Goal: Task Accomplishment & Management: Manage account settings

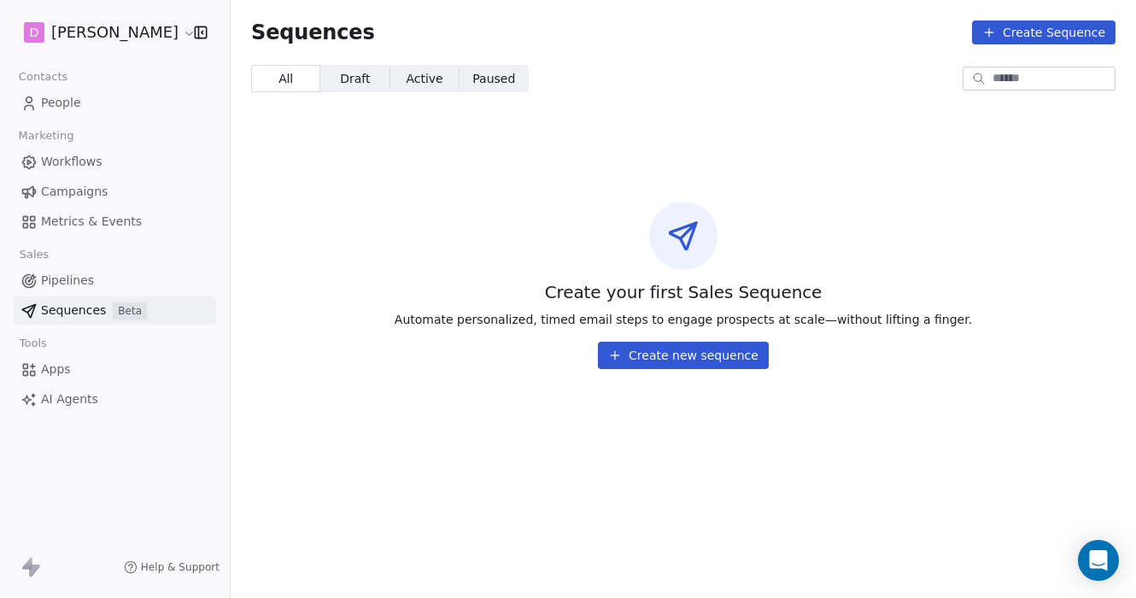
click at [99, 194] on span "Campaigns" at bounding box center [74, 192] width 67 height 18
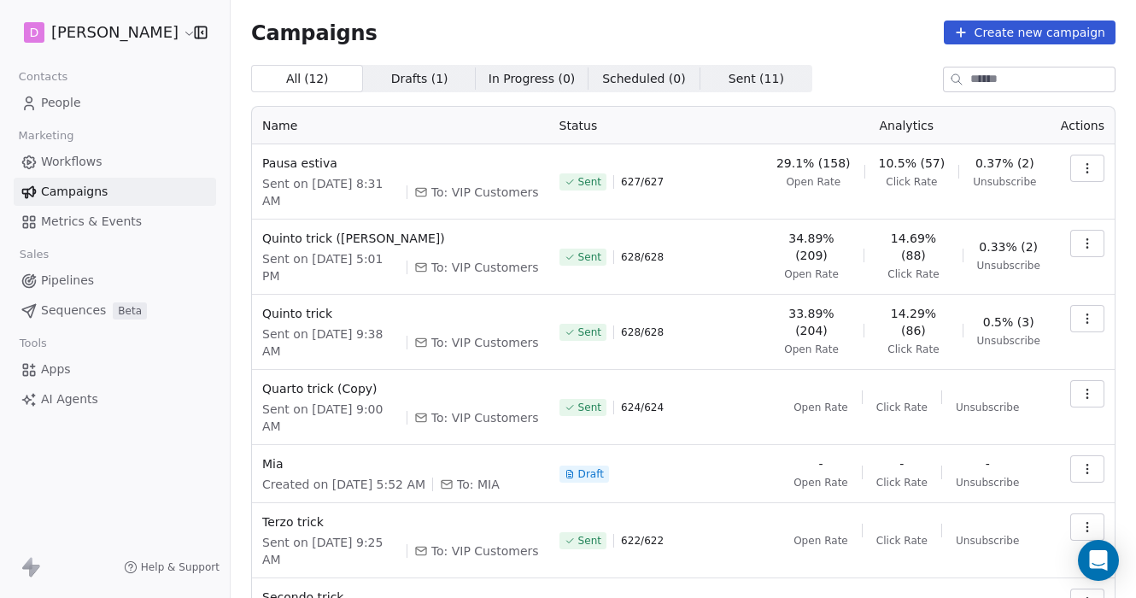
click at [1002, 35] on button "Create new campaign" at bounding box center [1029, 32] width 172 height 24
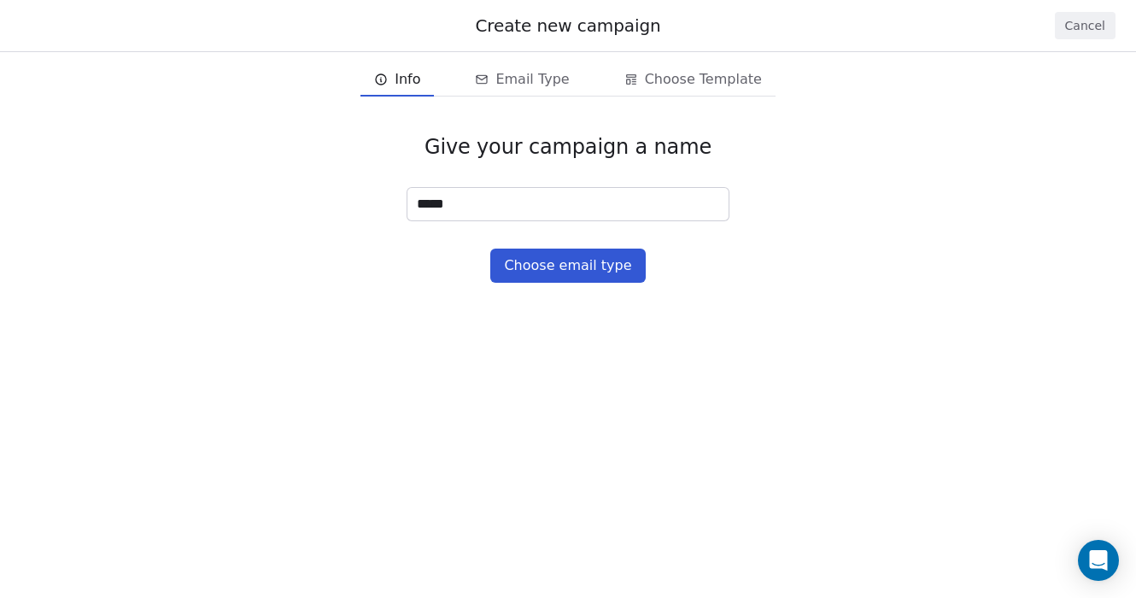
type input "*****"
click at [614, 260] on button "Choose email type" at bounding box center [567, 265] width 155 height 34
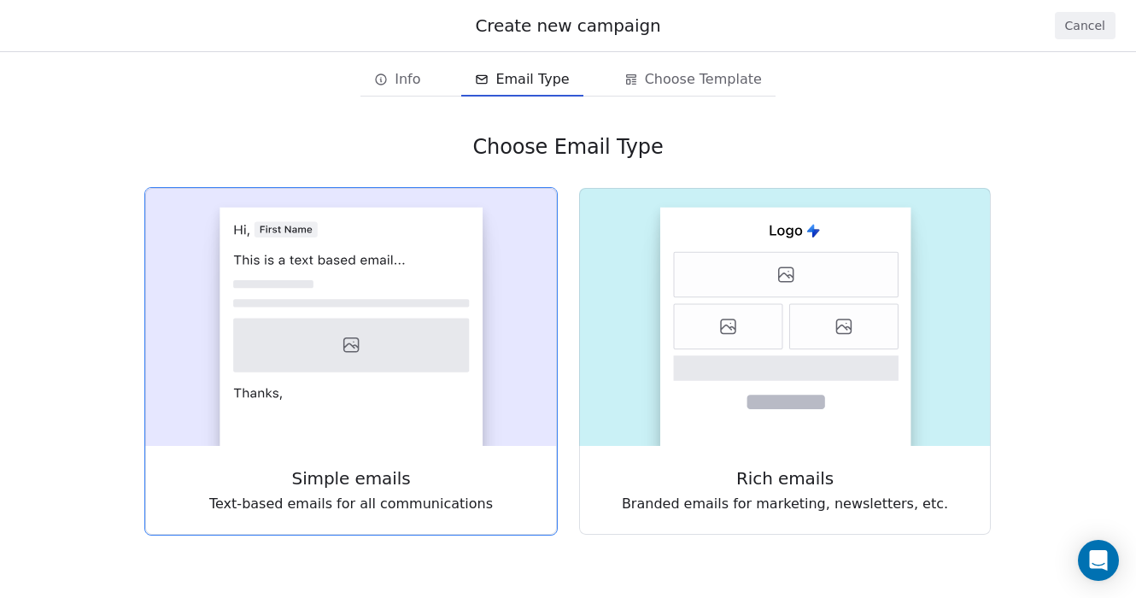
click at [502, 289] on rect at bounding box center [351, 317] width 412 height 258
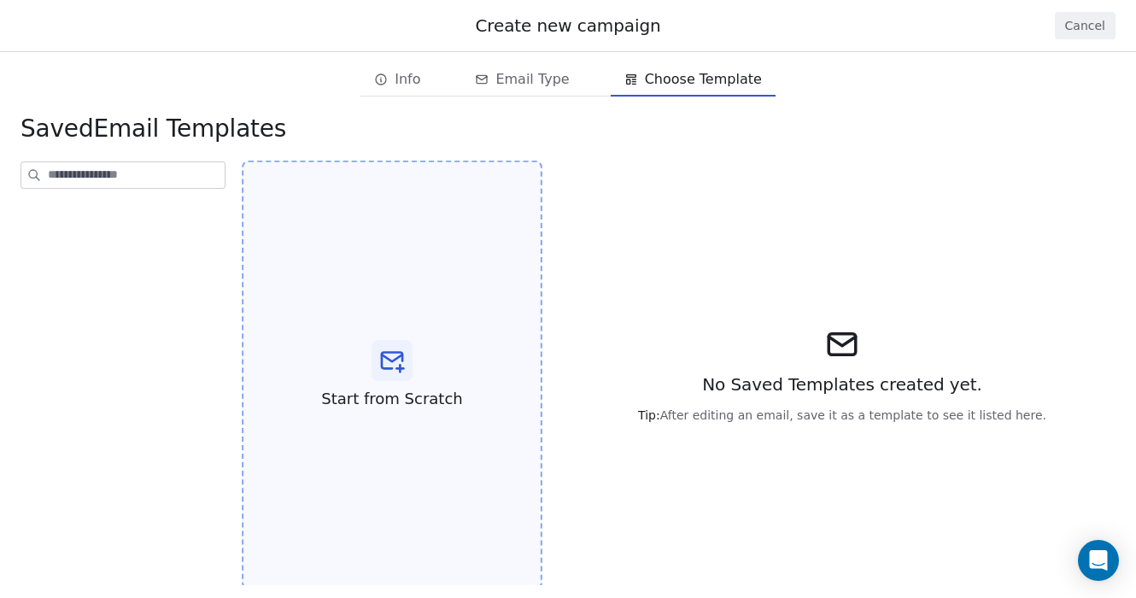
click at [398, 377] on div at bounding box center [391, 360] width 41 height 41
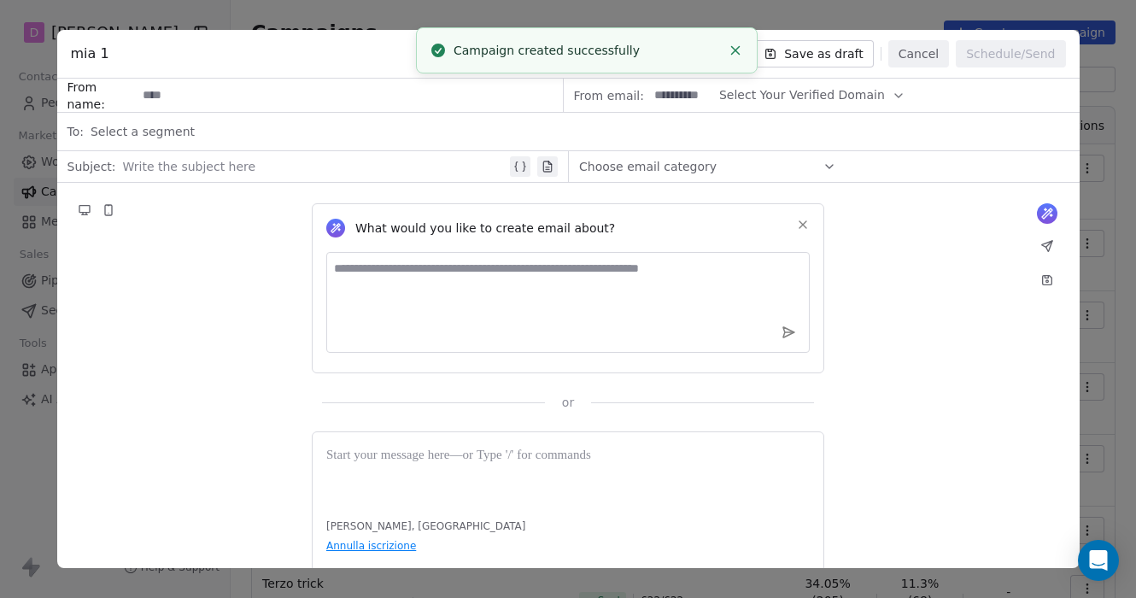
click at [850, 90] on span "Select Your Verified Domain" at bounding box center [802, 95] width 166 height 18
click at [819, 127] on div "@[DOMAIN_NAME]" at bounding box center [800, 136] width 159 height 27
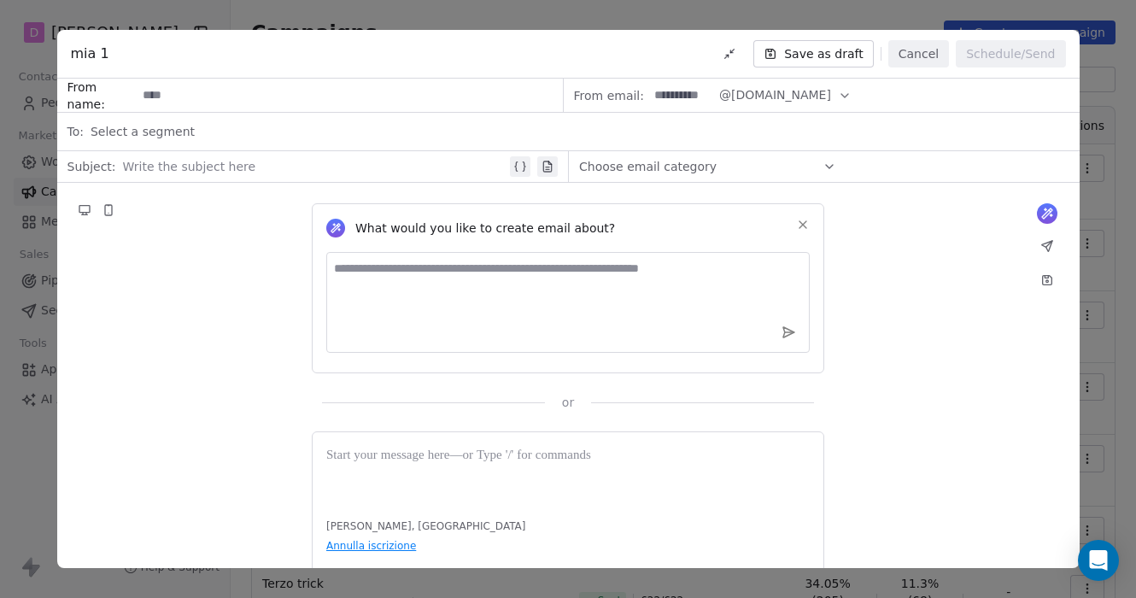
click at [672, 105] on input at bounding box center [681, 95] width 67 height 32
type input "********"
click at [387, 135] on div "Select a segment" at bounding box center [580, 132] width 978 height 38
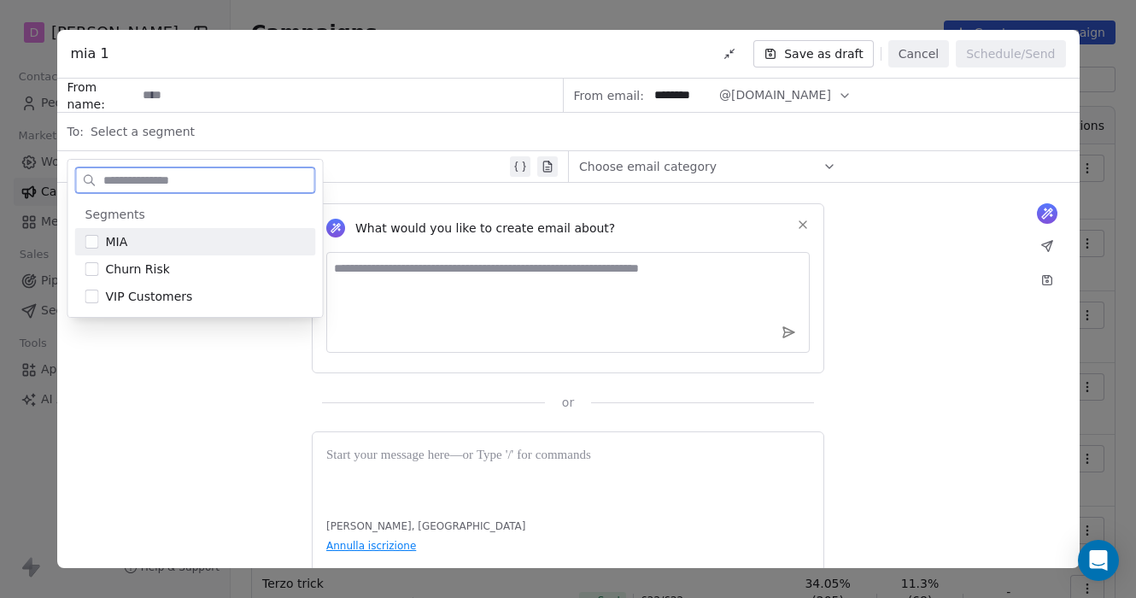
click at [207, 244] on div "MIA" at bounding box center [206, 241] width 200 height 17
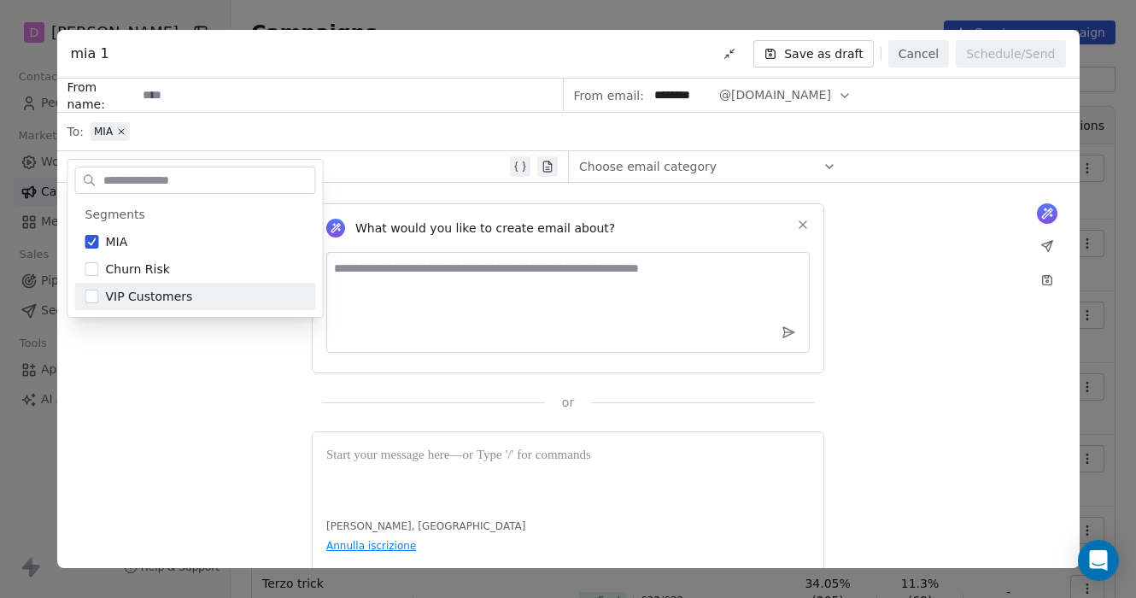
click at [204, 415] on div "What would you like to create email about? or [PERSON_NAME], [GEOGRAPHIC_DATA] …" at bounding box center [568, 409] width 1022 height 453
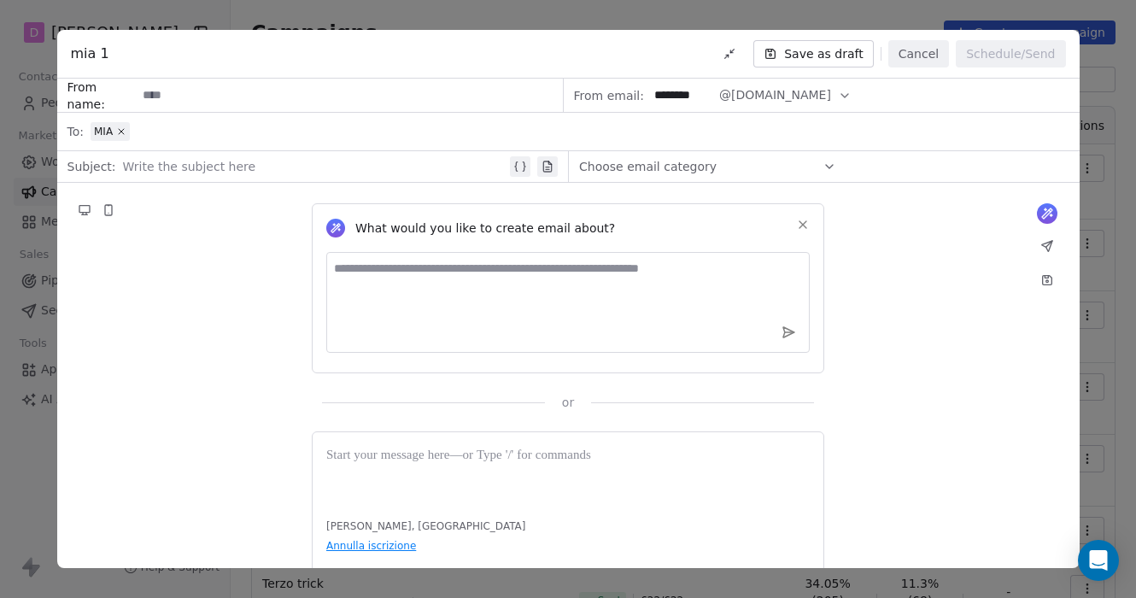
click at [851, 54] on button "Save as draft" at bounding box center [813, 53] width 120 height 27
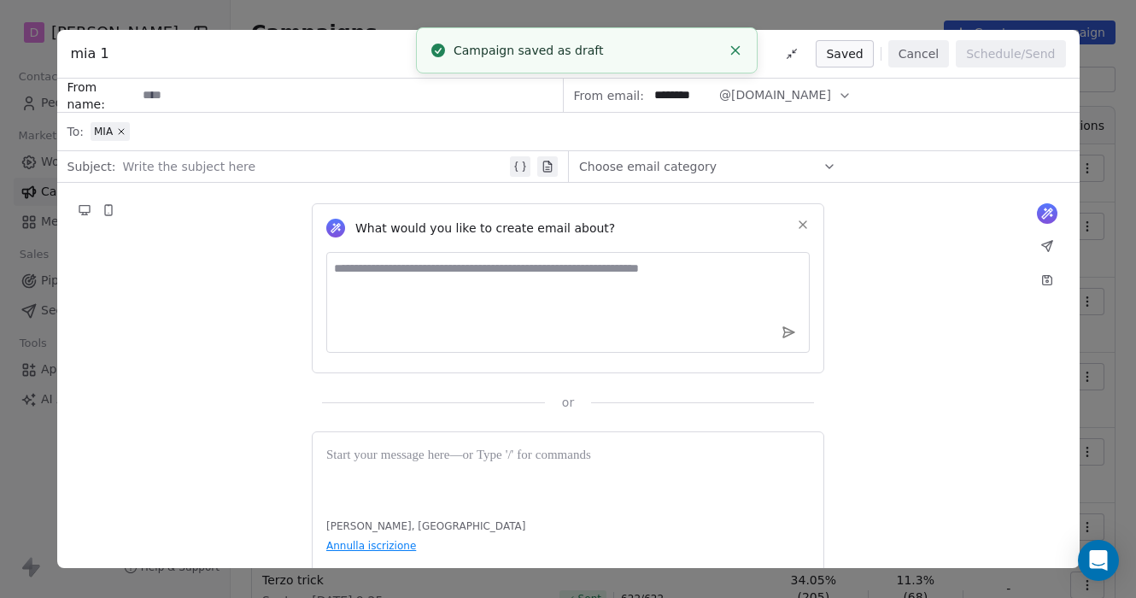
click at [184, 18] on div "mia 1 Saved Cancel Schedule/Send From name: From email: ******** @[DOMAIN_NAME]…" at bounding box center [568, 299] width 1136 height 598
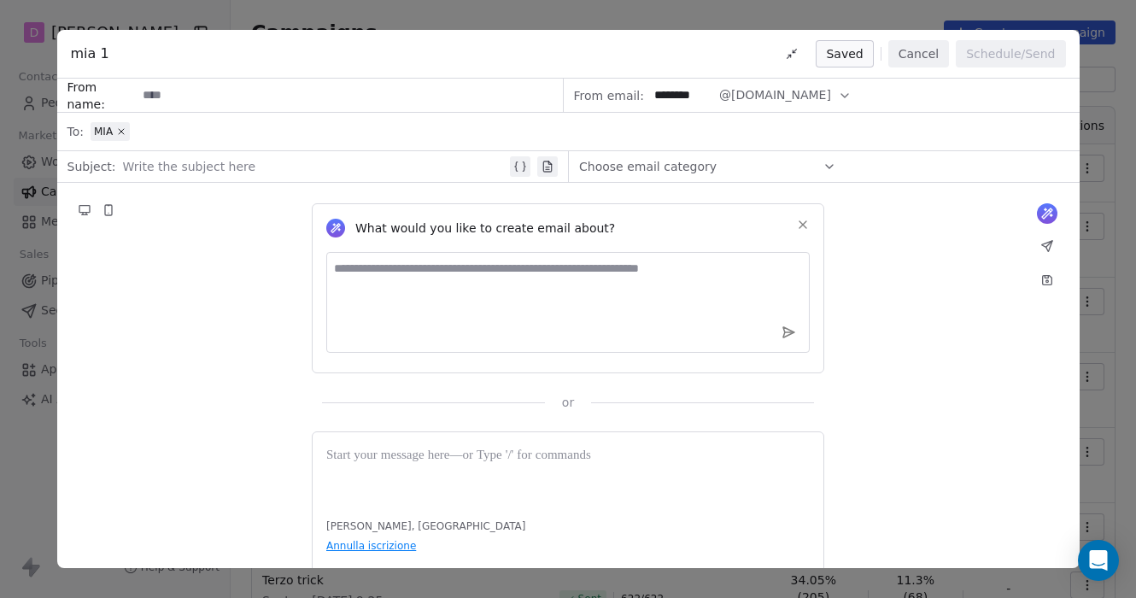
click at [932, 55] on button "Cancel" at bounding box center [918, 53] width 61 height 27
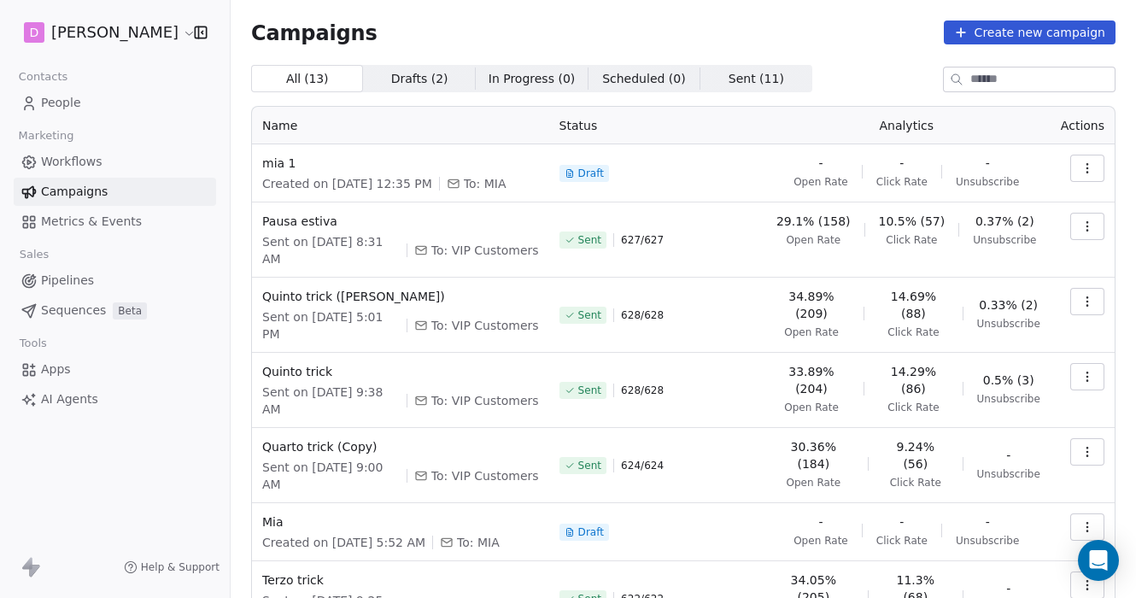
click at [131, 107] on link "People" at bounding box center [115, 103] width 202 height 28
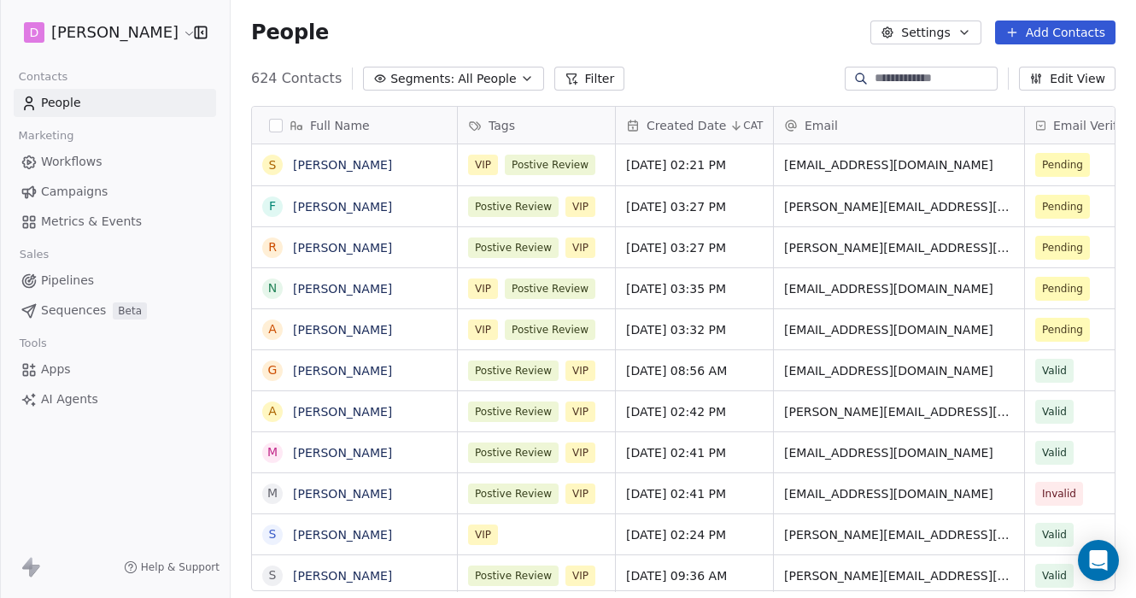
click at [145, 186] on link "Campaigns" at bounding box center [115, 192] width 202 height 28
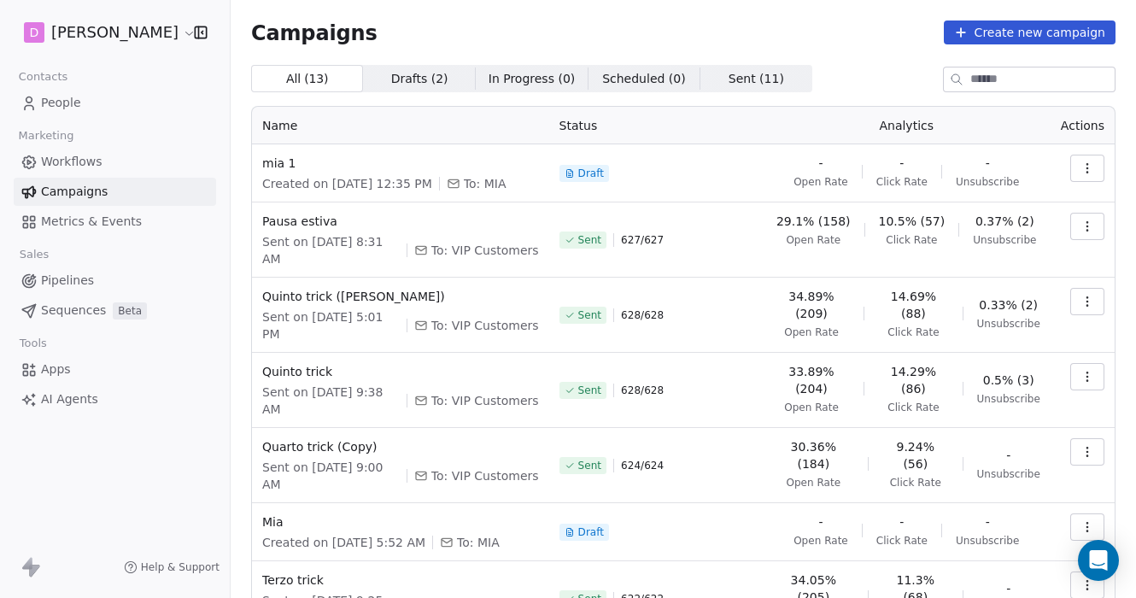
click at [320, 188] on span "Created on [DATE] 12:35 PM" at bounding box center [347, 183] width 170 height 17
click at [280, 165] on span "mia 1" at bounding box center [400, 163] width 277 height 17
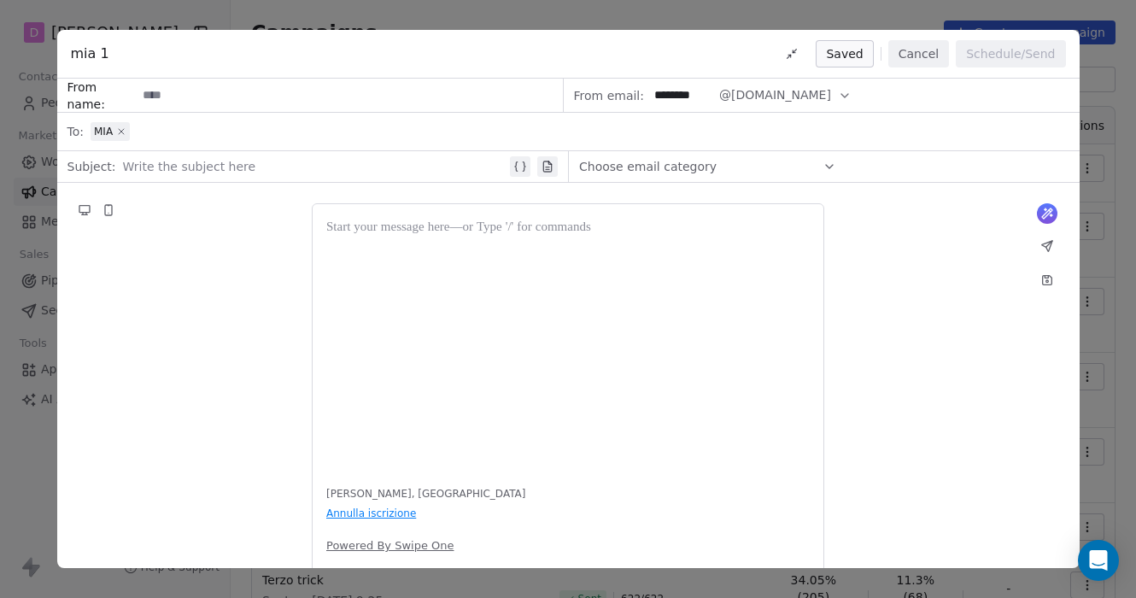
click at [116, 132] on icon at bounding box center [121, 131] width 10 height 10
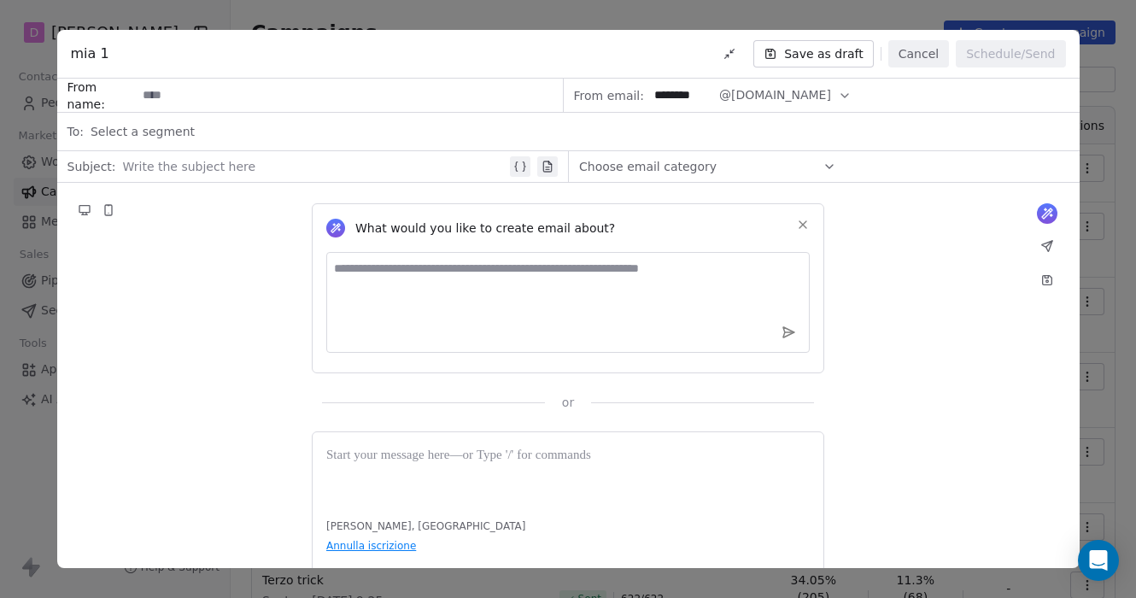
click at [146, 132] on span "Select a segment" at bounding box center [143, 131] width 104 height 17
type input "*"
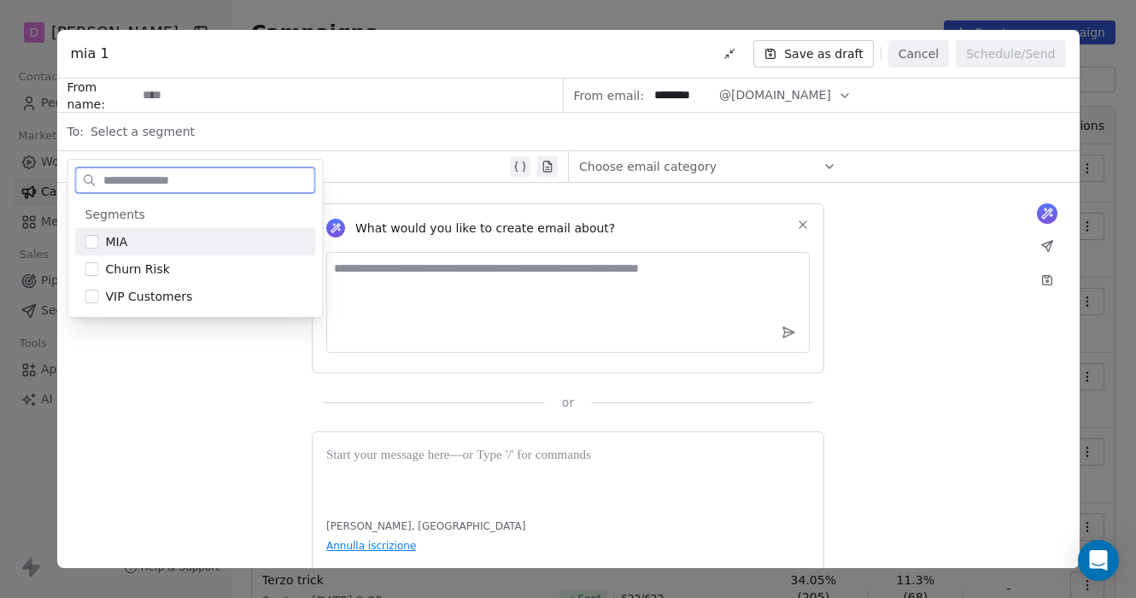
click at [155, 242] on div "MIA" at bounding box center [206, 241] width 200 height 17
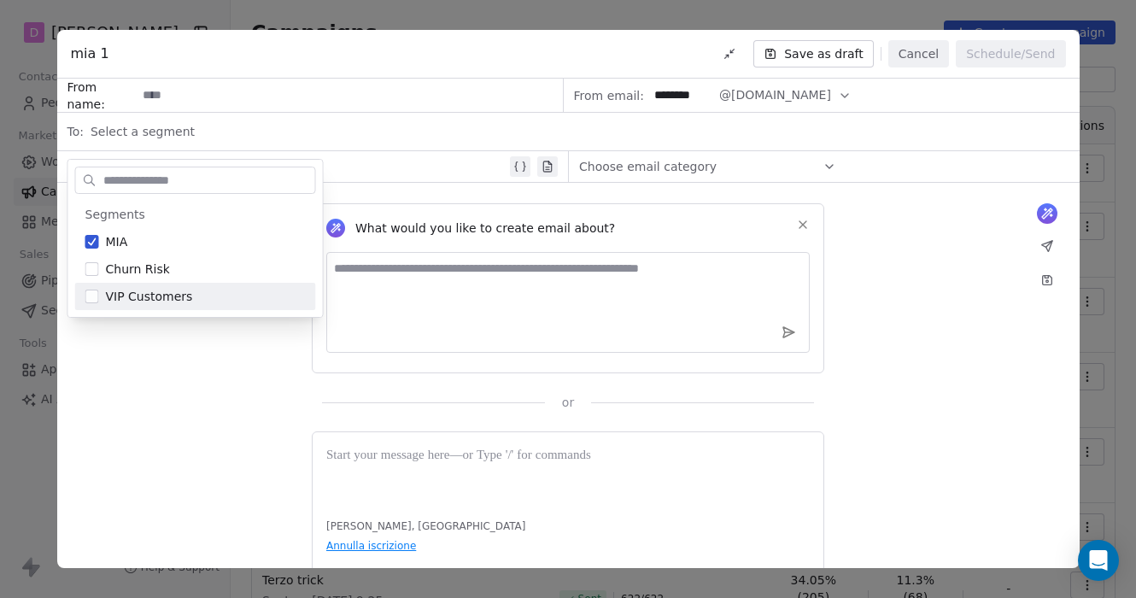
click at [167, 385] on div "What would you like to create email about? or" at bounding box center [568, 297] width 1022 height 228
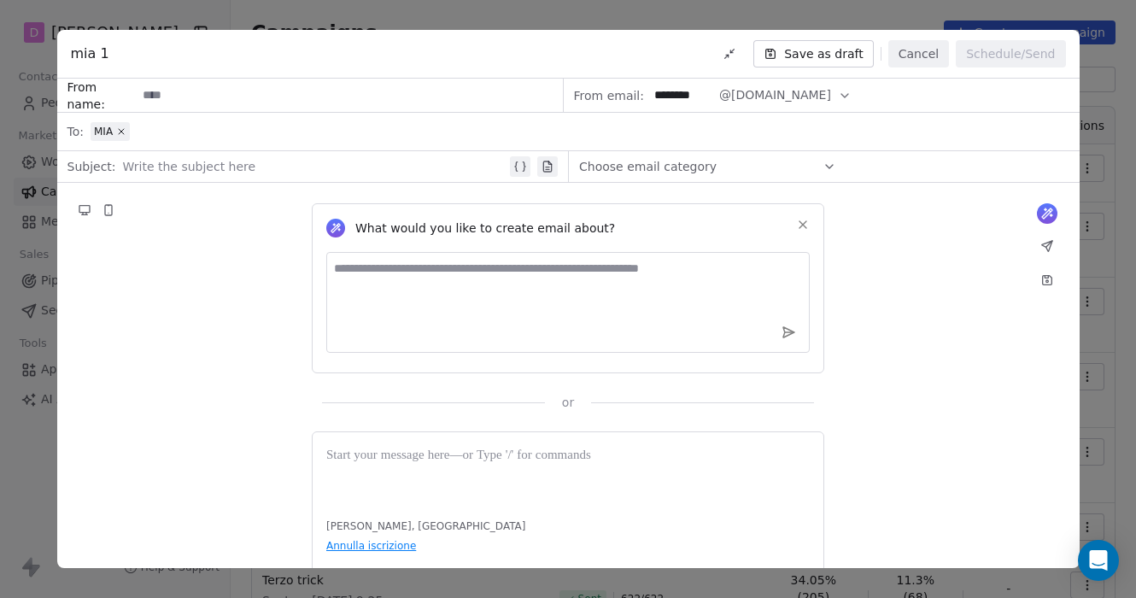
click at [817, 57] on button "Save as draft" at bounding box center [813, 53] width 120 height 27
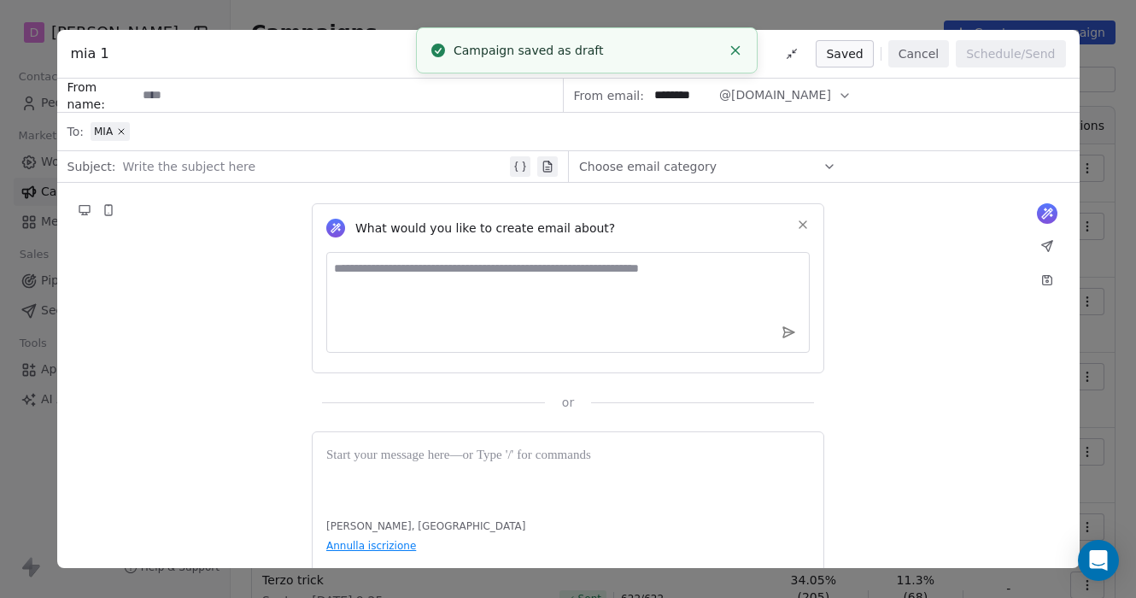
click at [737, 51] on line "Close toast" at bounding box center [736, 51] width 8 height 8
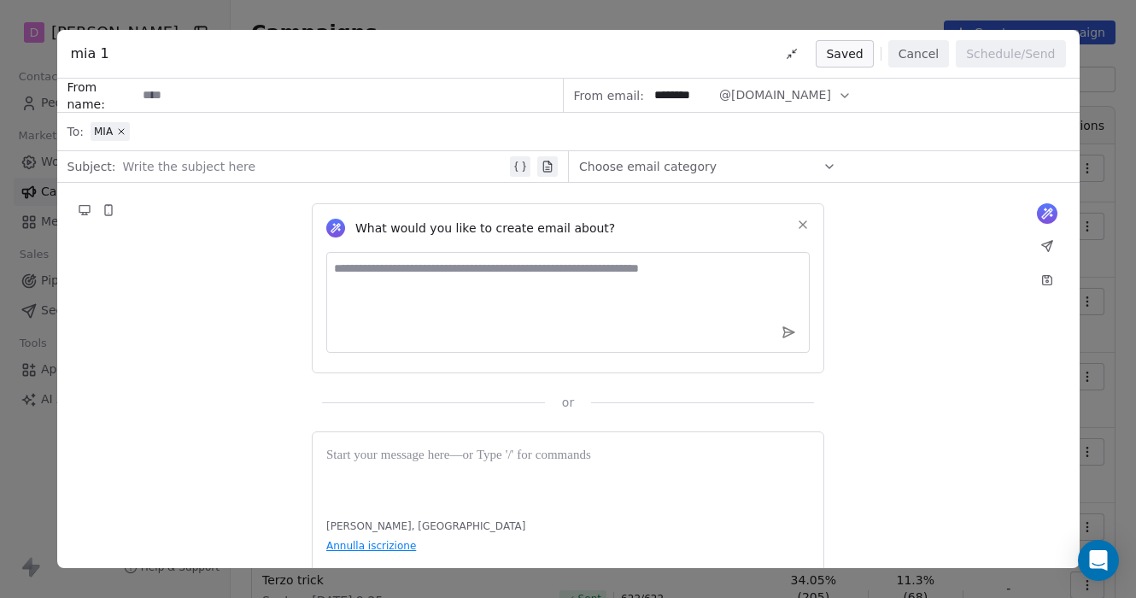
click at [910, 48] on button "Cancel" at bounding box center [918, 53] width 61 height 27
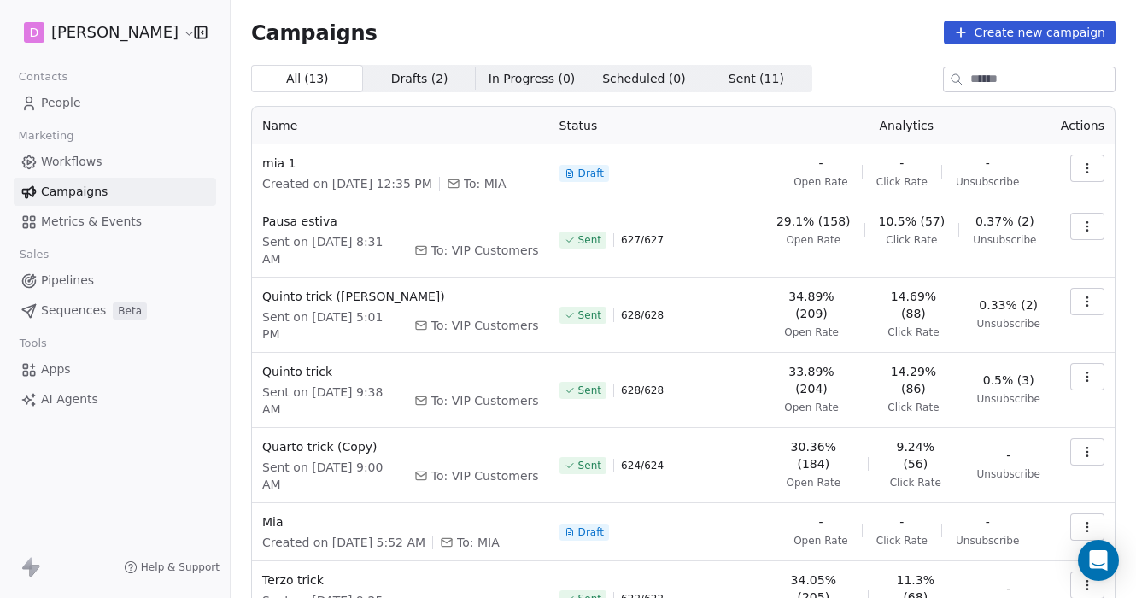
click at [101, 101] on link "People" at bounding box center [115, 103] width 202 height 28
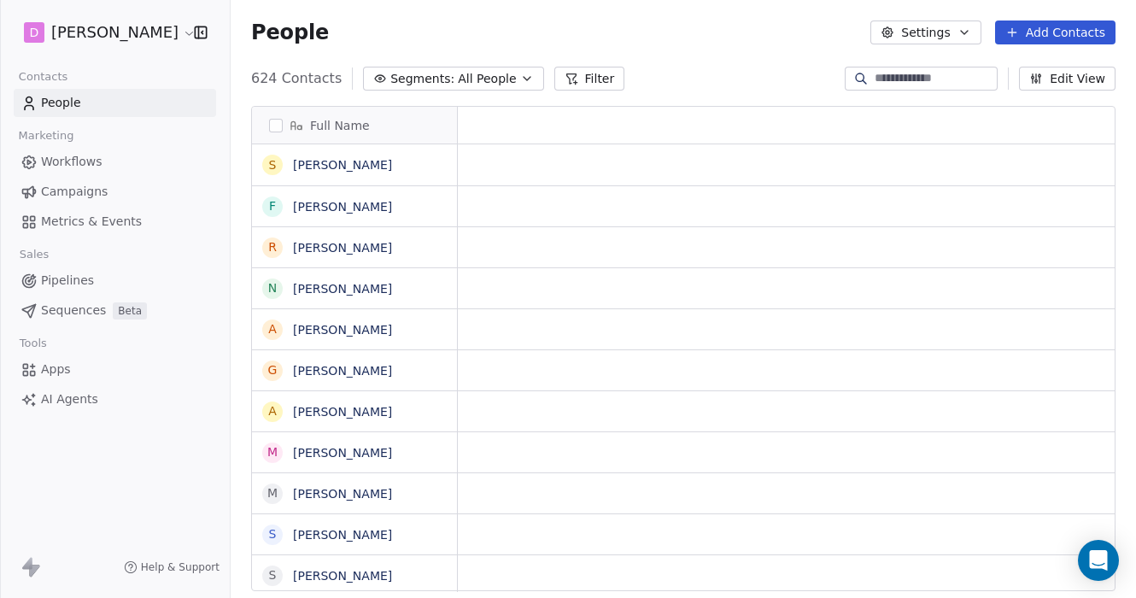
scroll to position [1, 1]
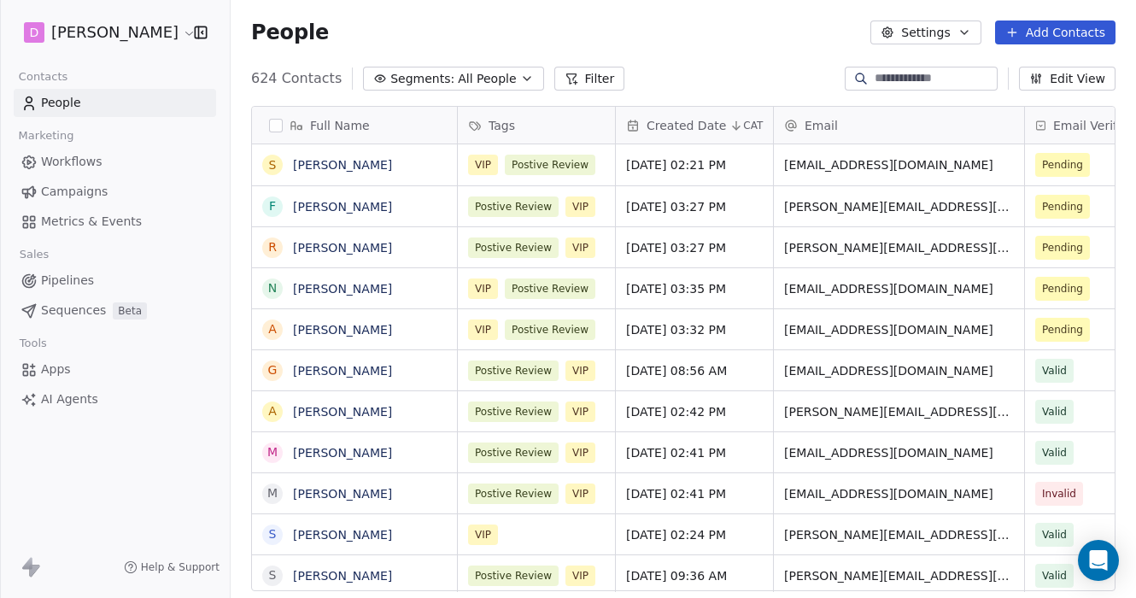
click at [547, 126] on div "Tags" at bounding box center [534, 125] width 133 height 17
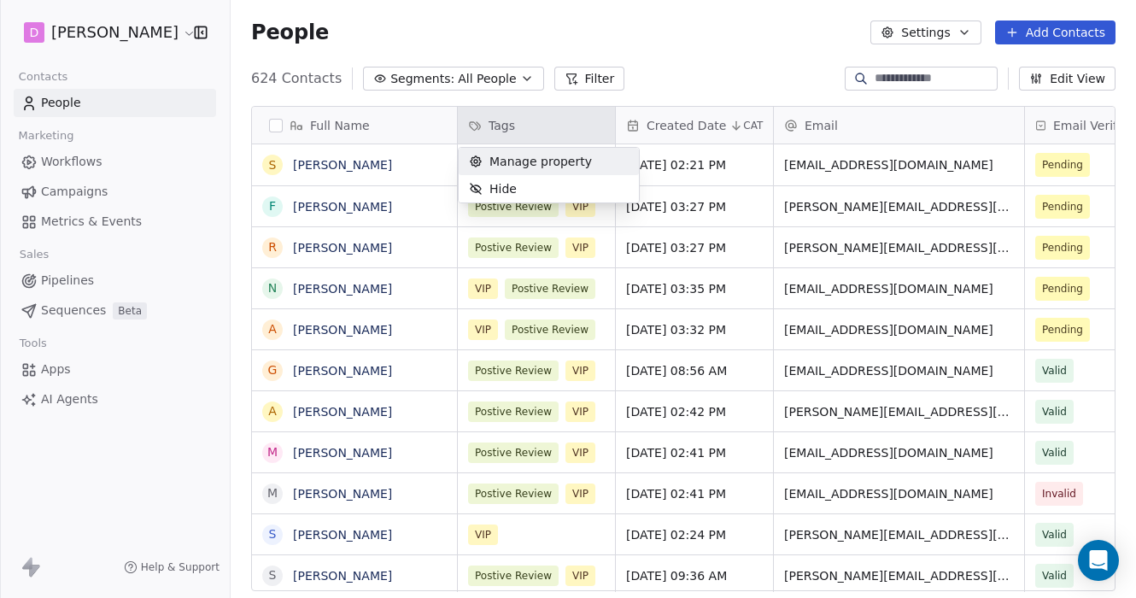
click at [547, 126] on html "D [PERSON_NAME] Contacts People Marketing Workflows Campaigns Metrics & Events …" at bounding box center [568, 299] width 1136 height 598
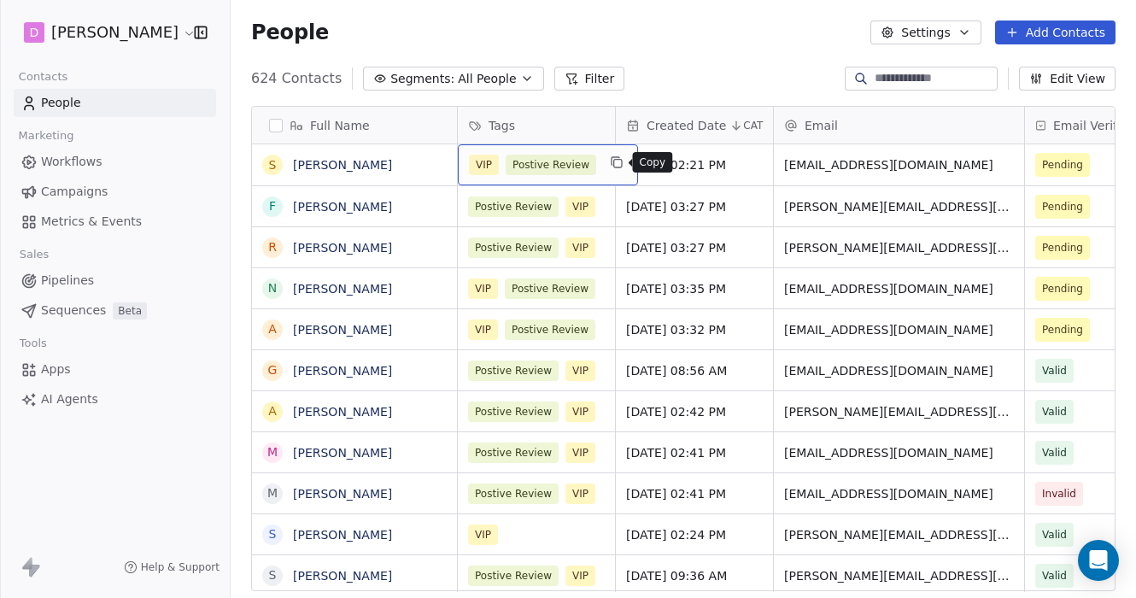
click at [606, 164] on button "grid" at bounding box center [616, 162] width 20 height 20
click at [606, 165] on button "grid" at bounding box center [616, 162] width 20 height 20
click at [596, 169] on div "VIP Postive Review" at bounding box center [548, 164] width 180 height 41
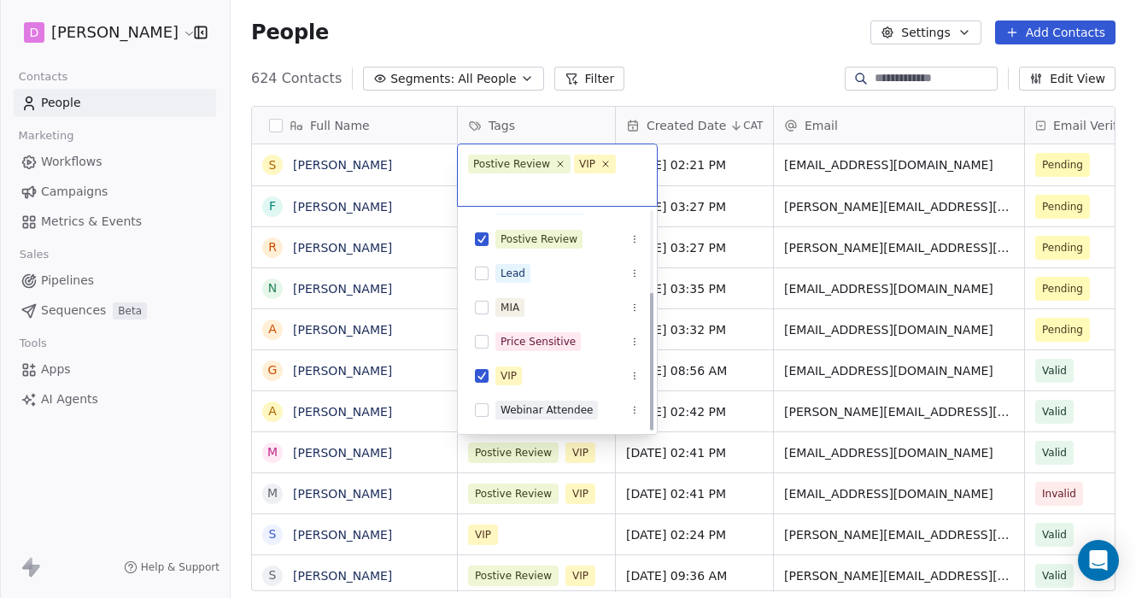
scroll to position [128, 0]
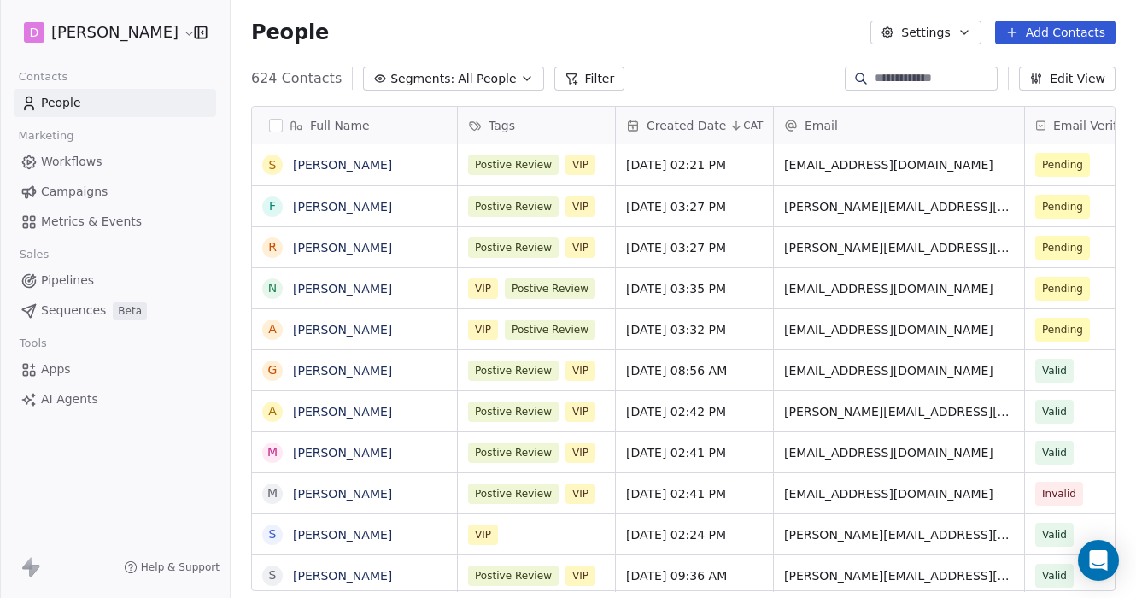
click at [735, 78] on html "D [PERSON_NAME] Contacts People Marketing Workflows Campaigns Metrics & Events …" at bounding box center [568, 299] width 1136 height 598
click at [603, 76] on button "Filter" at bounding box center [589, 79] width 71 height 24
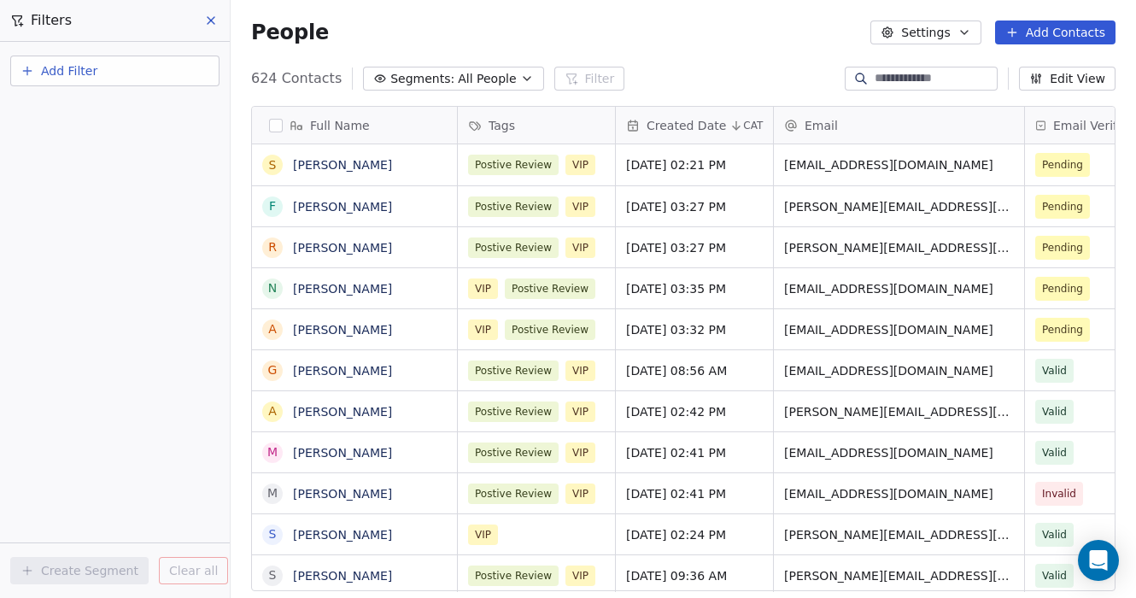
click at [169, 75] on button "Add Filter" at bounding box center [114, 70] width 209 height 31
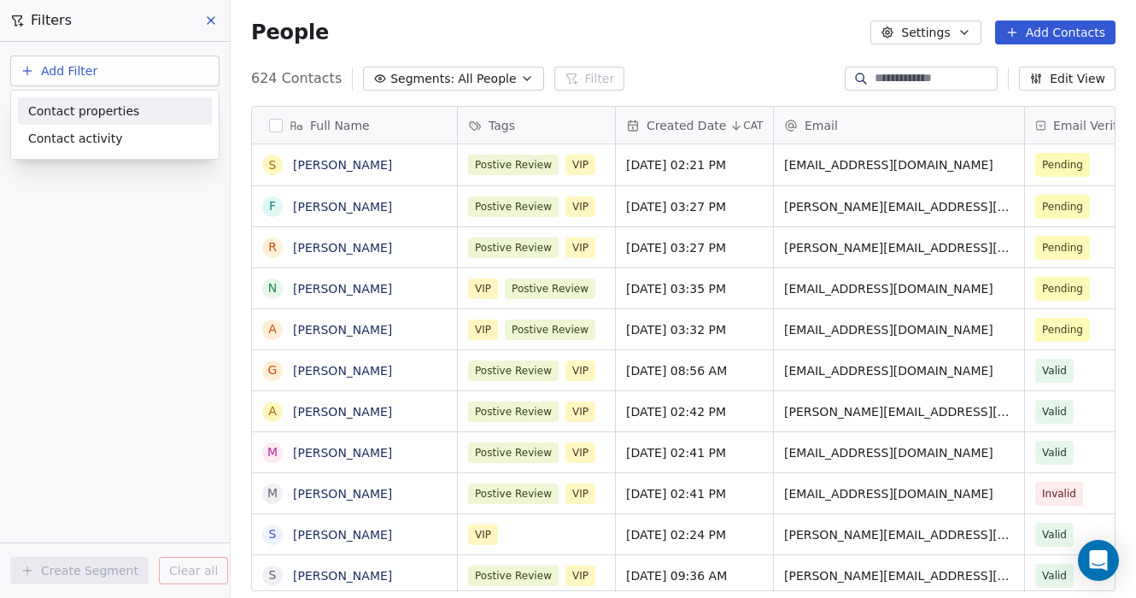
click at [137, 108] on div "Contact properties" at bounding box center [114, 111] width 173 height 18
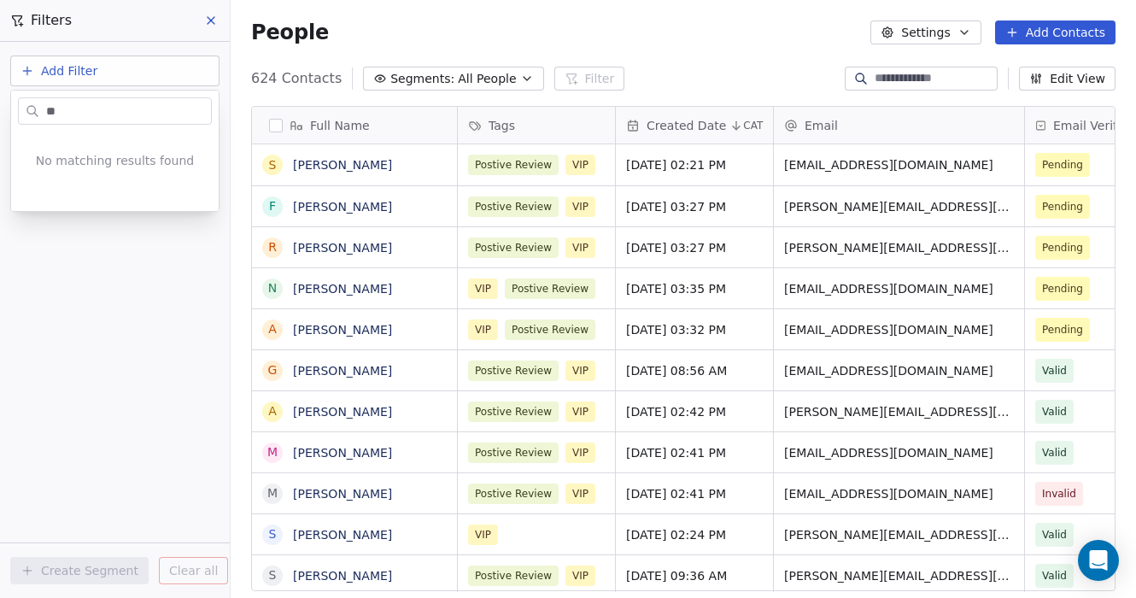
type input "*"
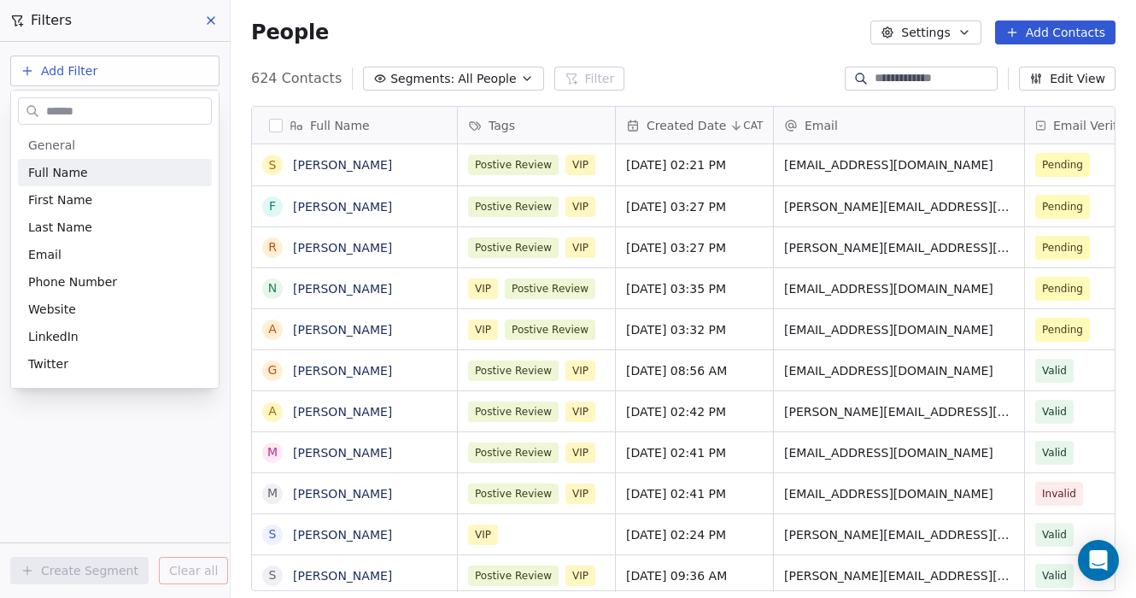
click at [140, 69] on html "D [PERSON_NAME] Contacts People Marketing Workflows Campaigns Metrics & Events …" at bounding box center [568, 299] width 1136 height 598
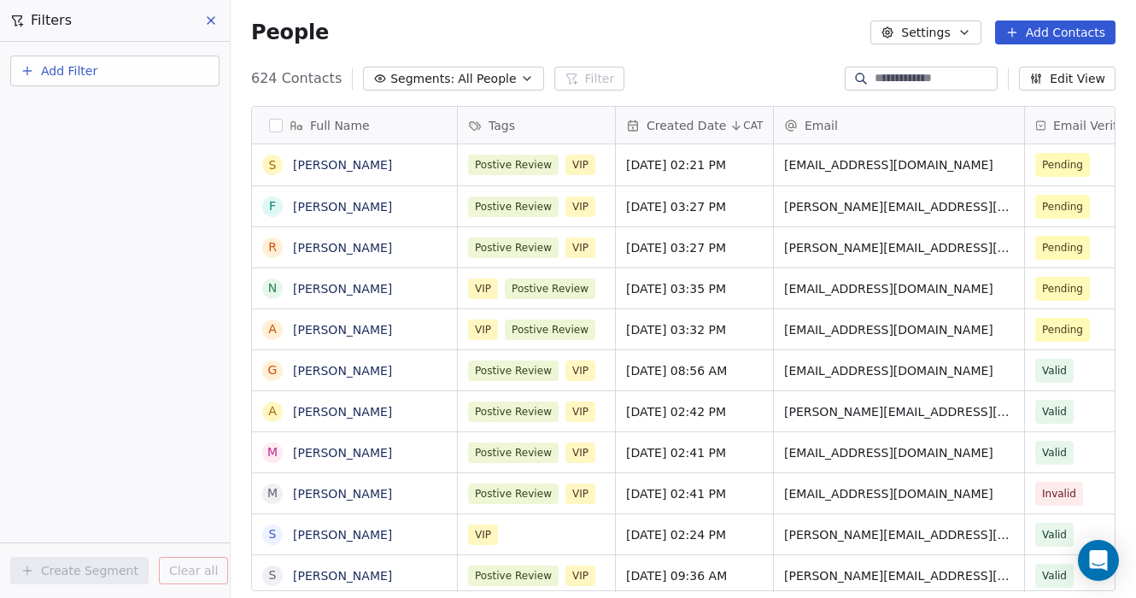
click at [122, 69] on button "Add Filter" at bounding box center [114, 70] width 209 height 31
click at [123, 137] on div "Contact activity" at bounding box center [114, 139] width 173 height 18
click at [108, 69] on html "D [PERSON_NAME] Contacts People Marketing Workflows Campaigns Metrics & Events …" at bounding box center [568, 299] width 1136 height 598
click at [75, 72] on span "Add Filter" at bounding box center [69, 71] width 56 height 18
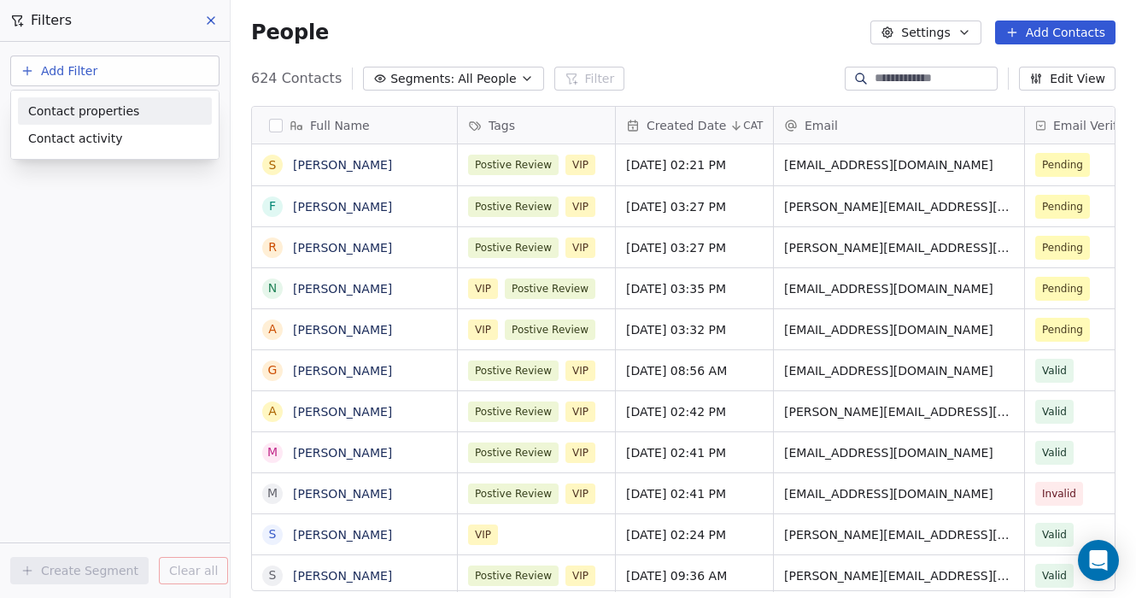
click at [83, 110] on span "Contact properties" at bounding box center [83, 111] width 111 height 18
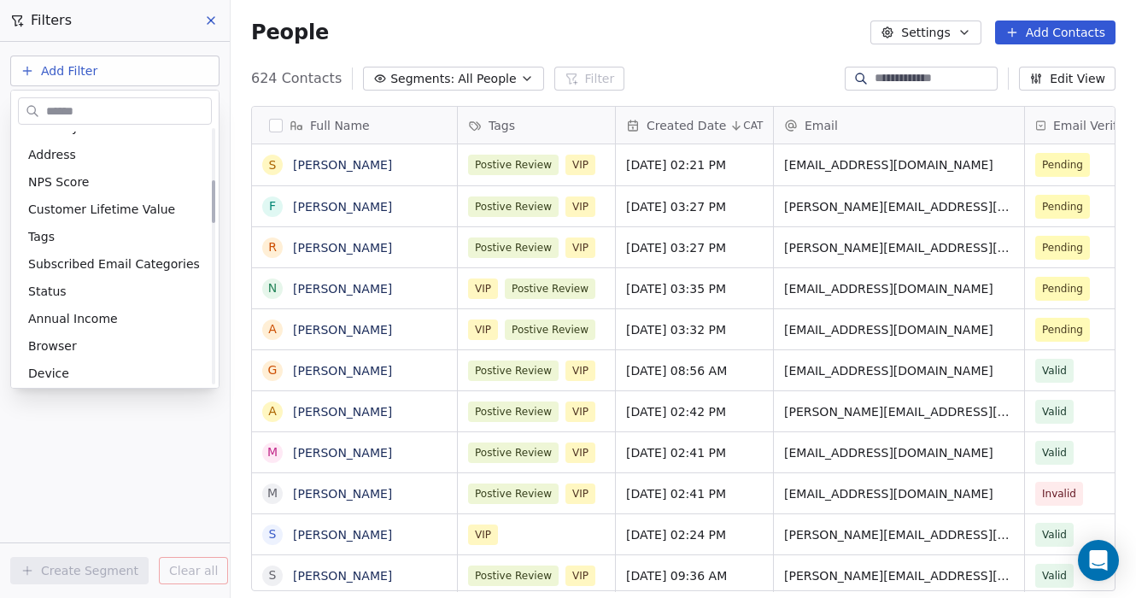
scroll to position [283, 0]
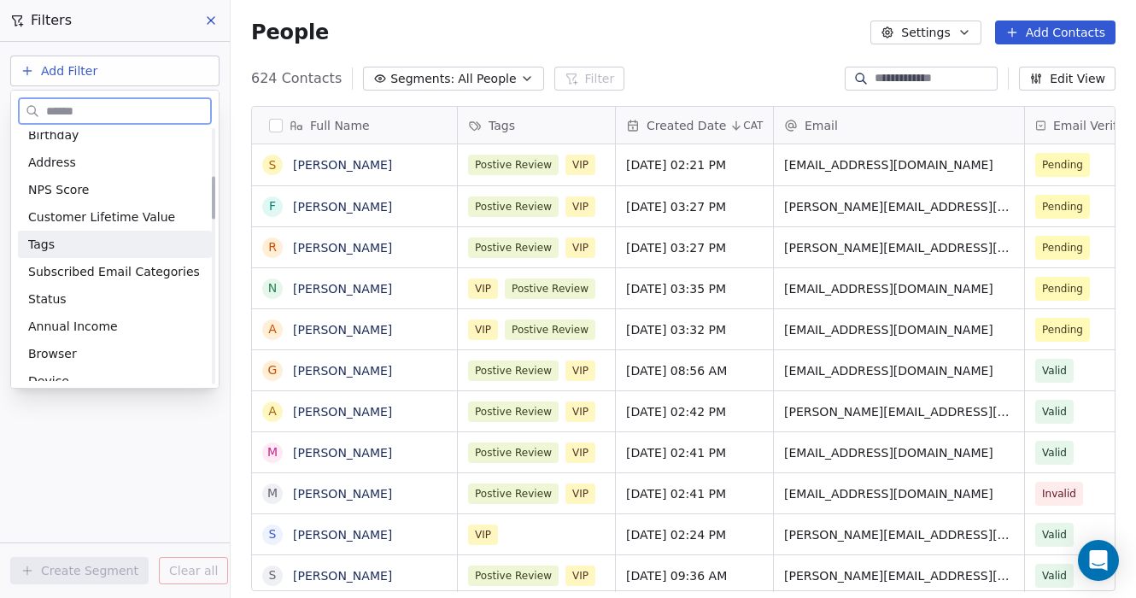
click at [88, 237] on div "Tags" at bounding box center [114, 244] width 173 height 17
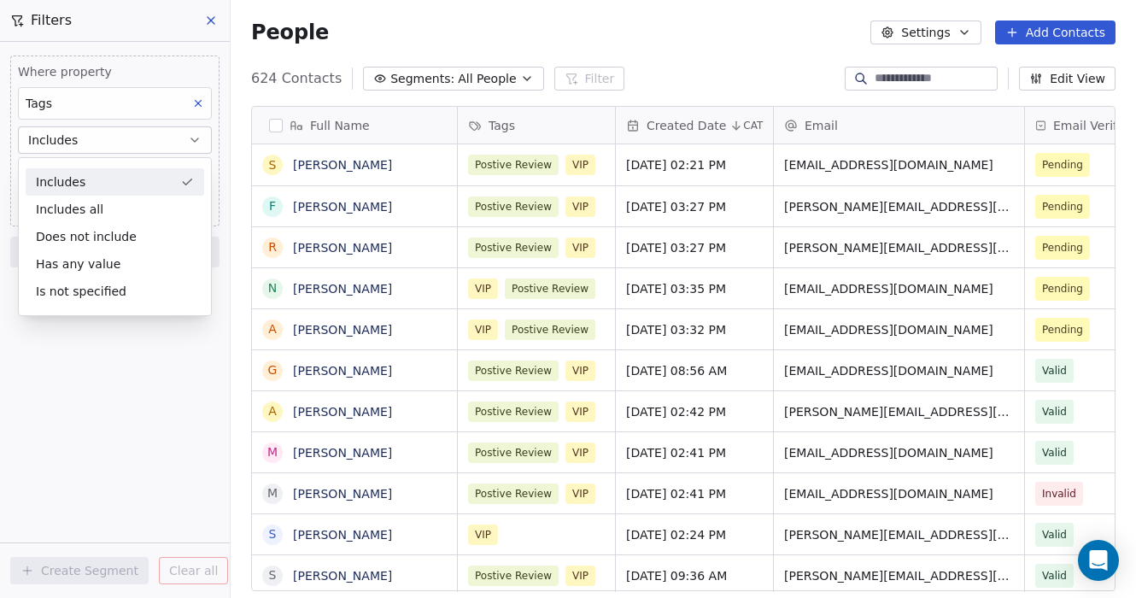
click at [129, 186] on div "Includes" at bounding box center [115, 181] width 178 height 27
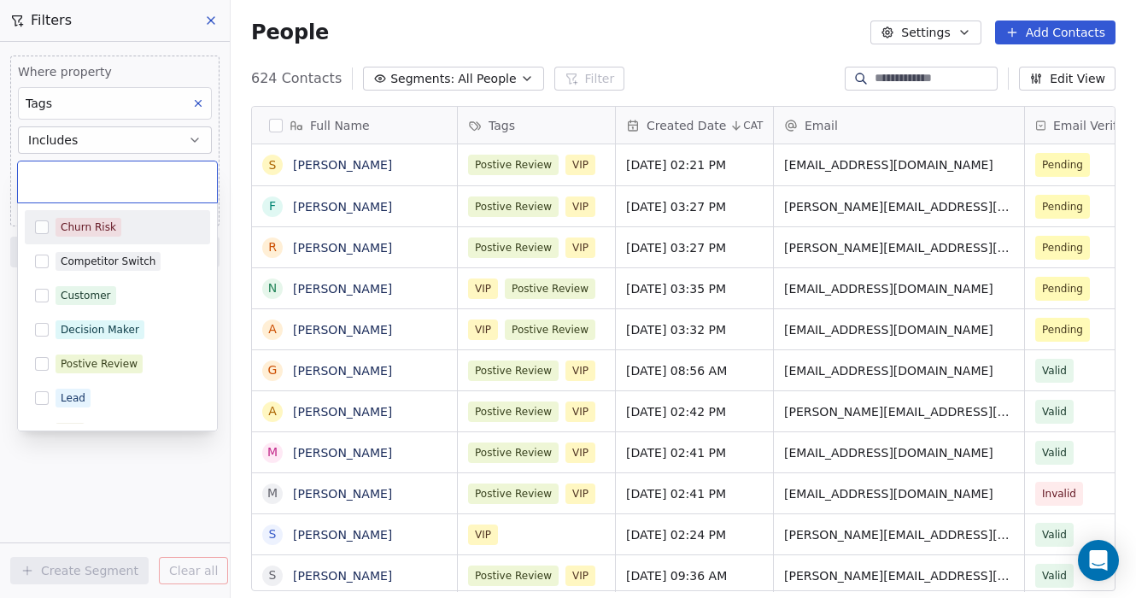
click at [107, 176] on body "D [PERSON_NAME] Contacts People Marketing Workflows Campaigns Metrics & Events …" at bounding box center [568, 299] width 1136 height 598
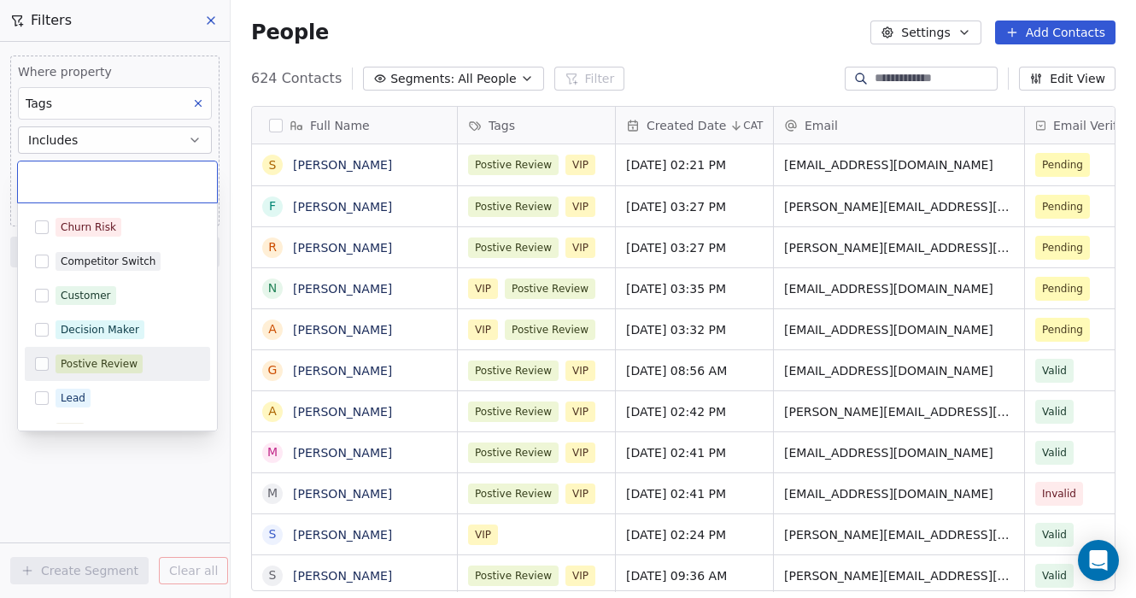
click at [109, 358] on div "Postive Review" at bounding box center [99, 363] width 77 height 15
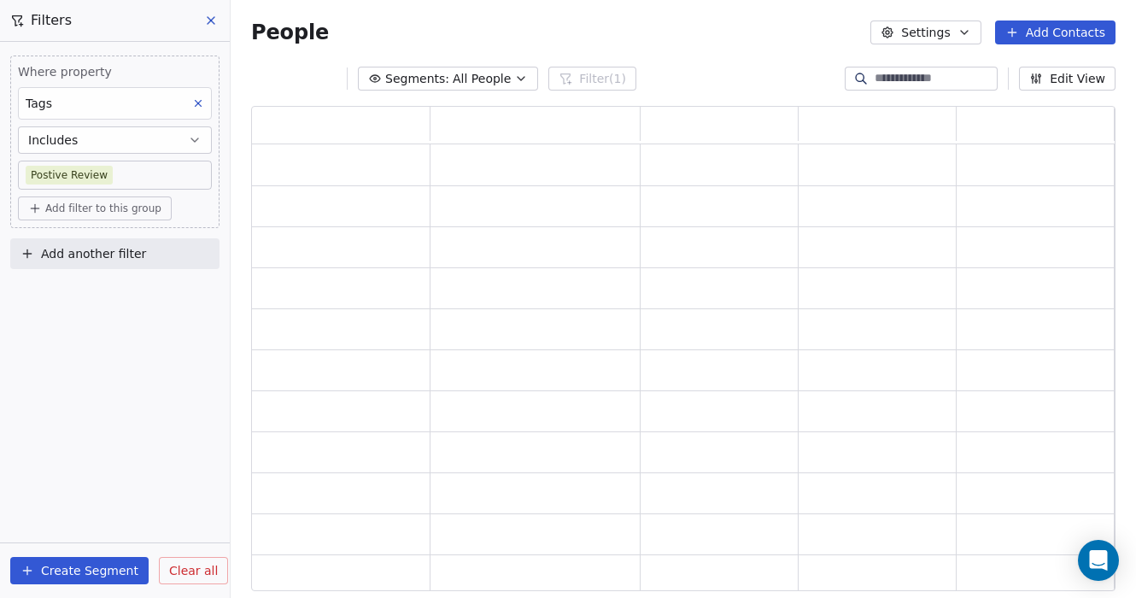
click at [137, 465] on html "D [PERSON_NAME] Contacts People Marketing Workflows Campaigns Metrics & Events …" at bounding box center [568, 299] width 1136 height 598
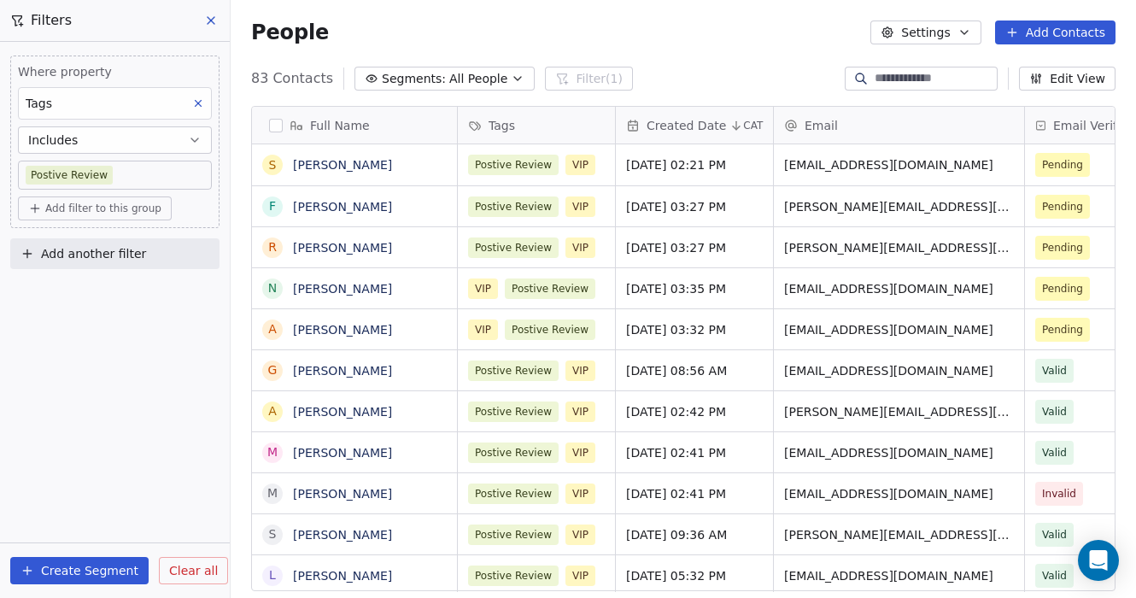
scroll to position [0, 0]
click at [610, 160] on icon "grid" at bounding box center [617, 162] width 14 height 14
click at [607, 172] on button "grid" at bounding box center [616, 162] width 20 height 20
click at [600, 175] on div "Postive Review VIP" at bounding box center [548, 164] width 180 height 41
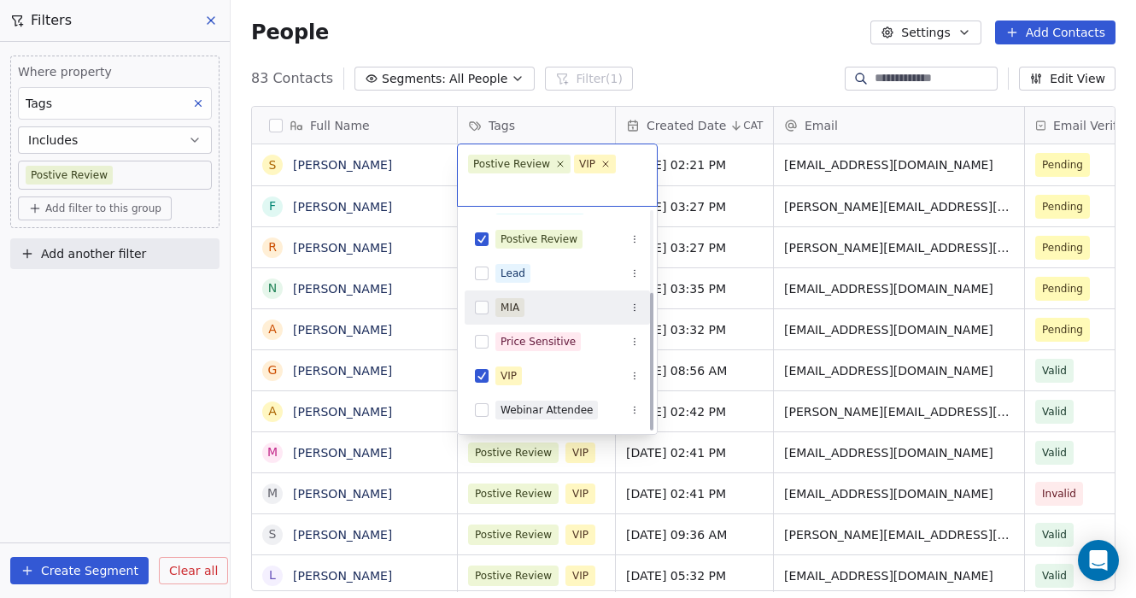
scroll to position [128, 0]
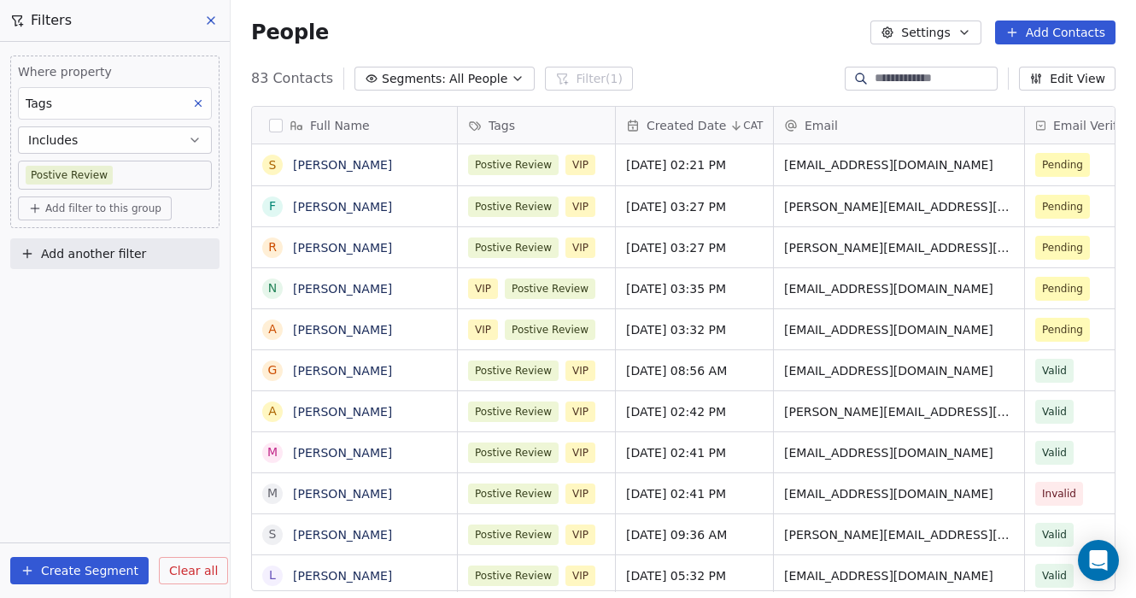
click at [277, 124] on html "D [PERSON_NAME] Contacts People Marketing Workflows Campaigns Metrics & Events …" at bounding box center [568, 299] width 1136 height 598
click at [277, 124] on button "button" at bounding box center [276, 126] width 14 height 14
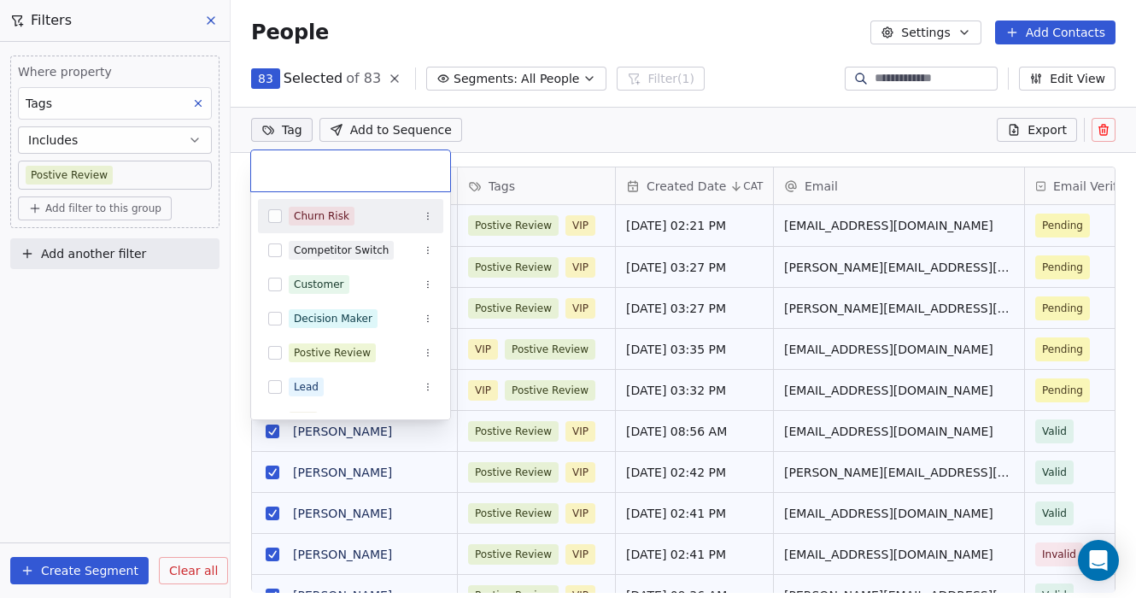
click at [293, 126] on html "D [PERSON_NAME] Contacts People Marketing Workflows Campaigns Metrics & Events …" at bounding box center [568, 299] width 1136 height 598
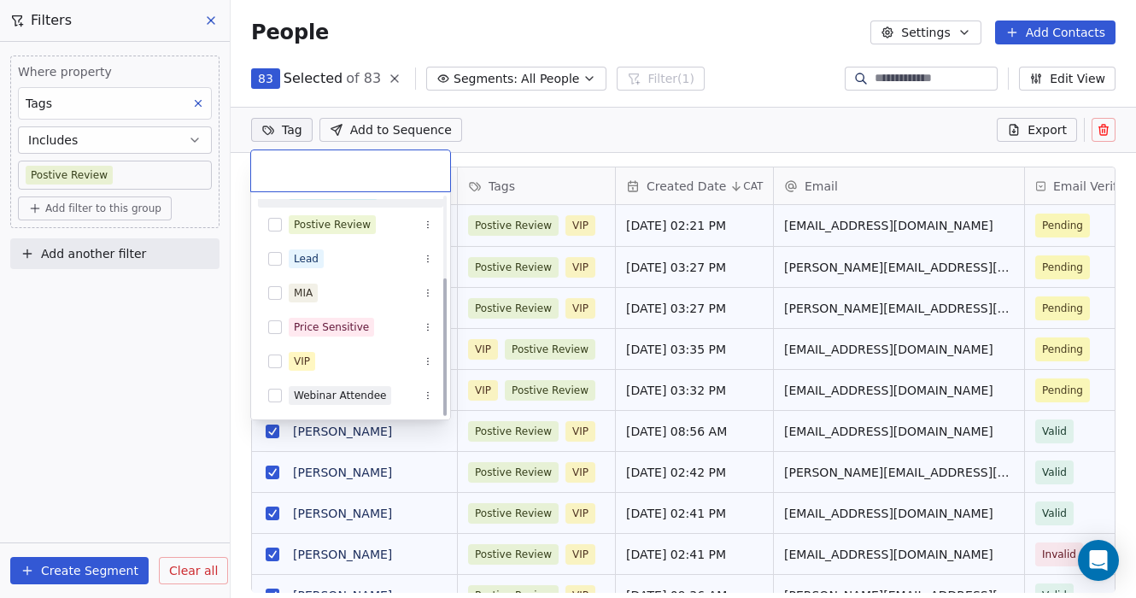
scroll to position [128, 0]
click at [347, 289] on div "MIA" at bounding box center [361, 292] width 144 height 19
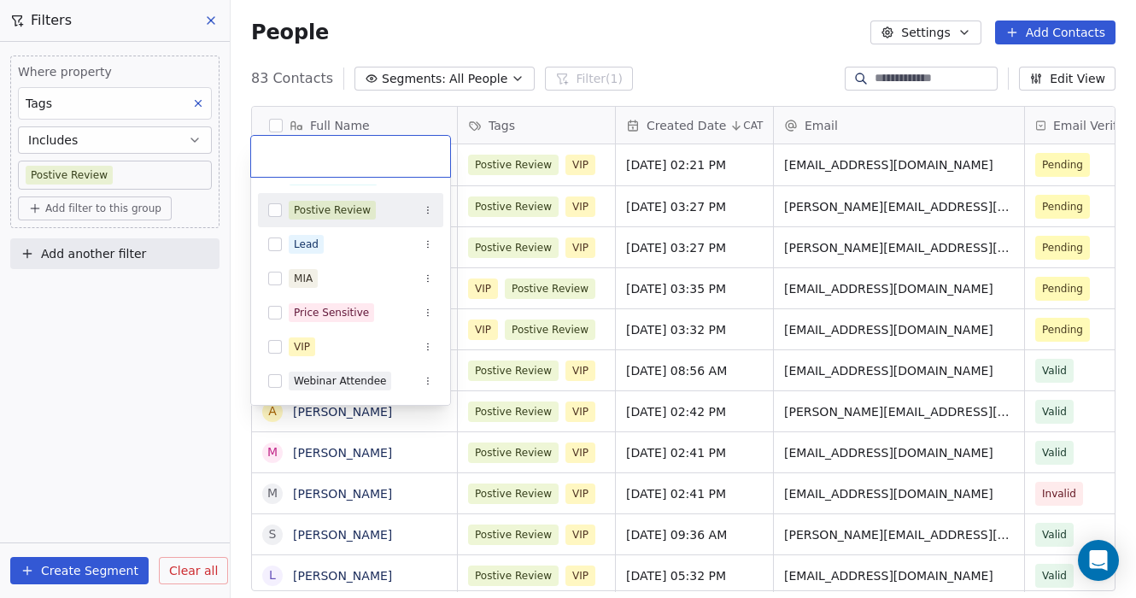
click at [496, 152] on html "D [PERSON_NAME] Contacts People Marketing Workflows Campaigns Metrics & Events …" at bounding box center [568, 299] width 1136 height 598
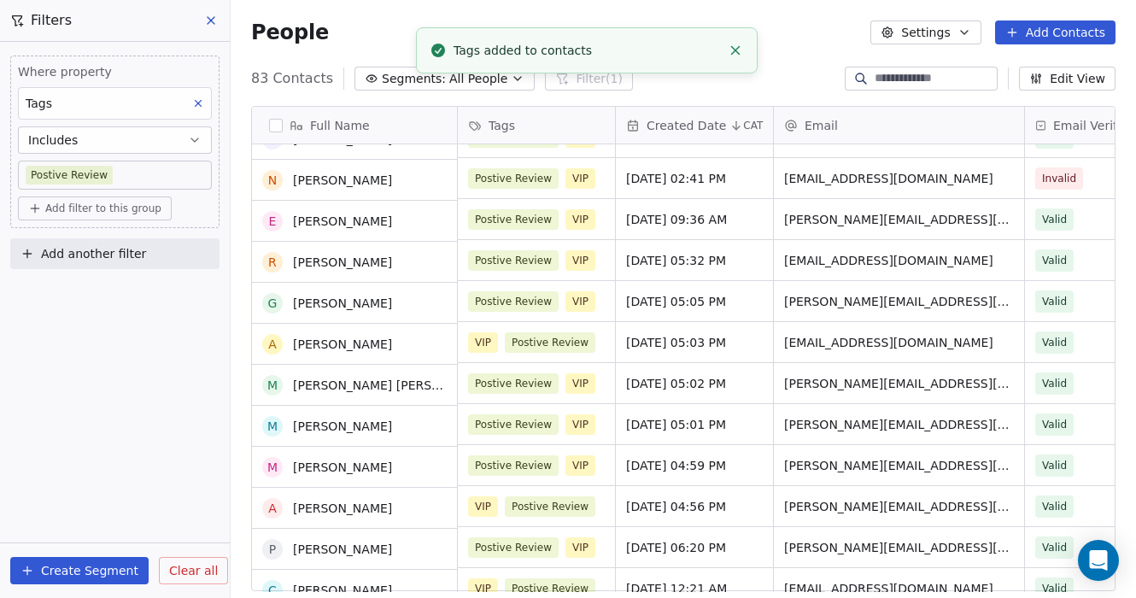
scroll to position [0, 0]
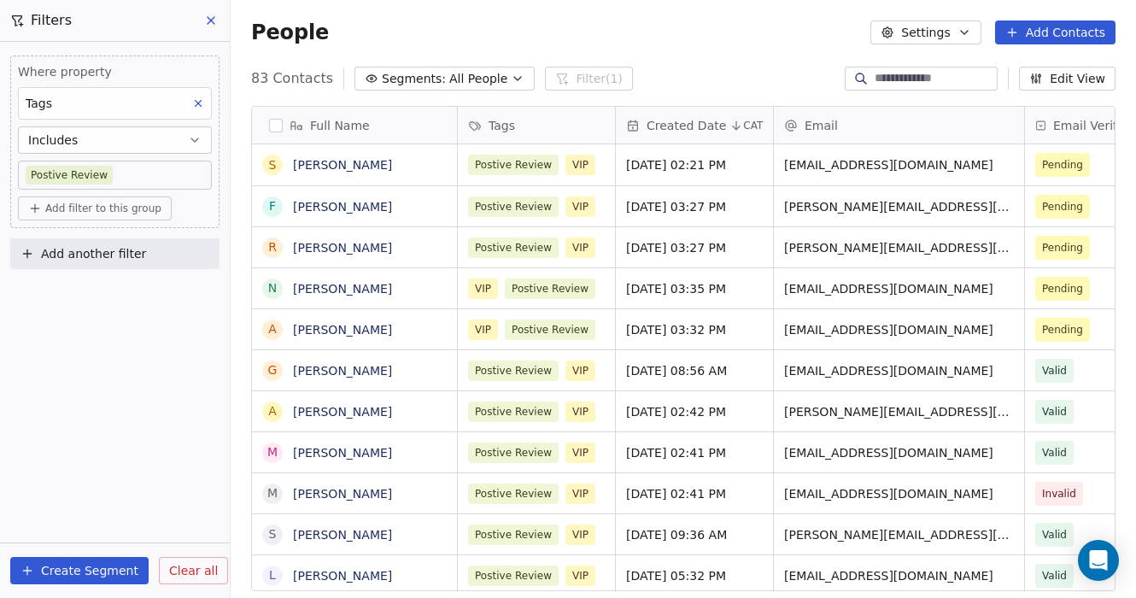
click at [743, 82] on div "83 Contacts Segments: All People Filter (1) Edit View" at bounding box center [683, 78] width 905 height 27
click at [197, 103] on icon at bounding box center [198, 103] width 12 height 12
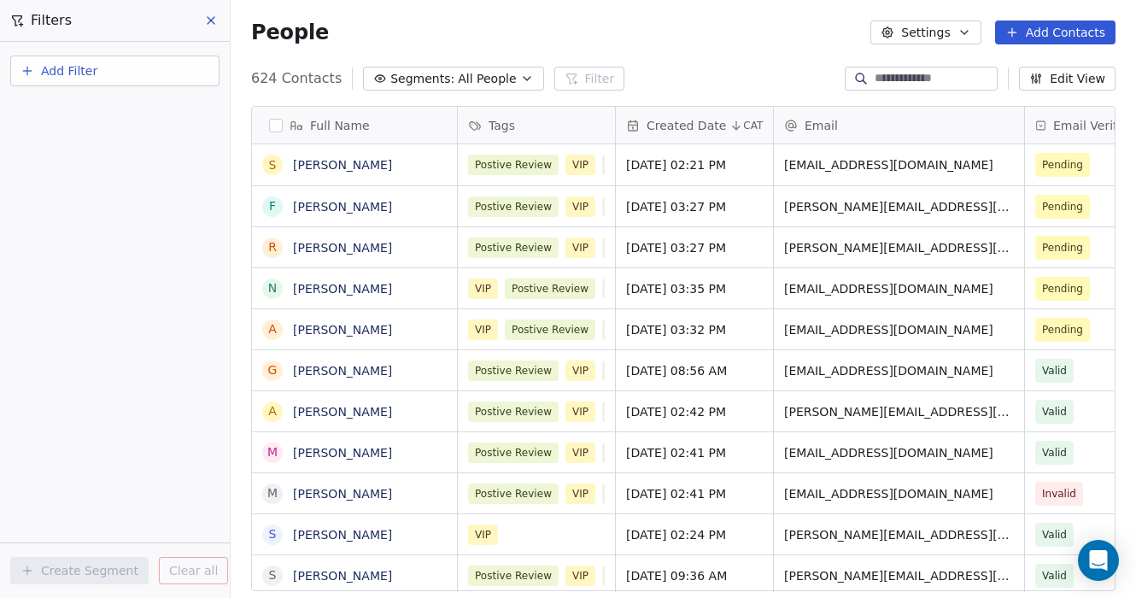
click at [212, 23] on icon at bounding box center [211, 21] width 14 height 14
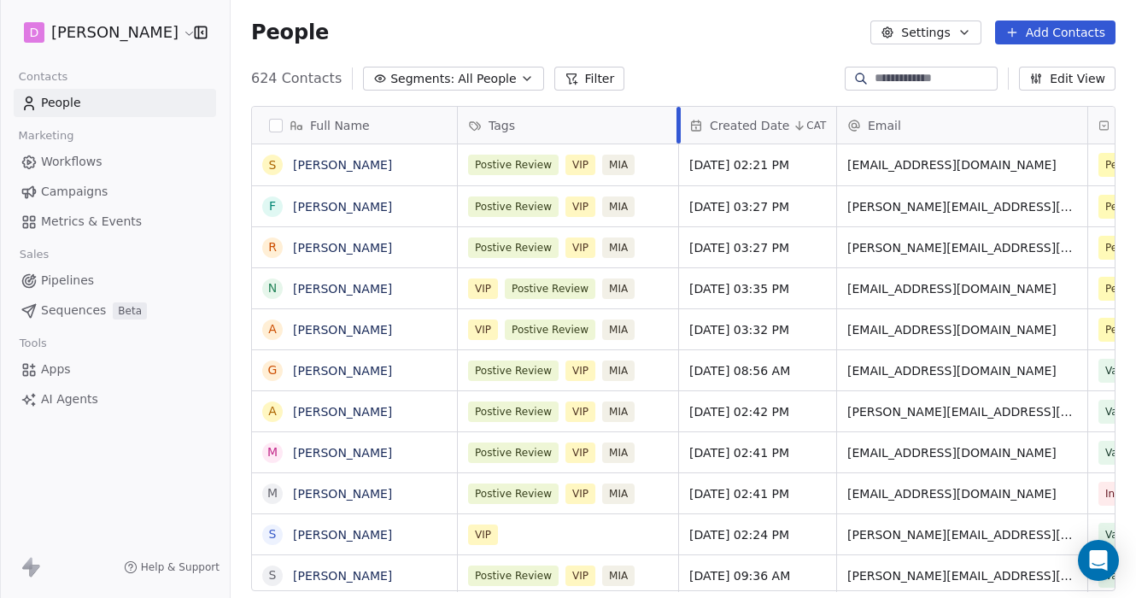
drag, startPoint x: 615, startPoint y: 122, endPoint x: 678, endPoint y: 120, distance: 63.2
click at [678, 120] on div at bounding box center [678, 125] width 4 height 37
